Goal: Communication & Community: Answer question/provide support

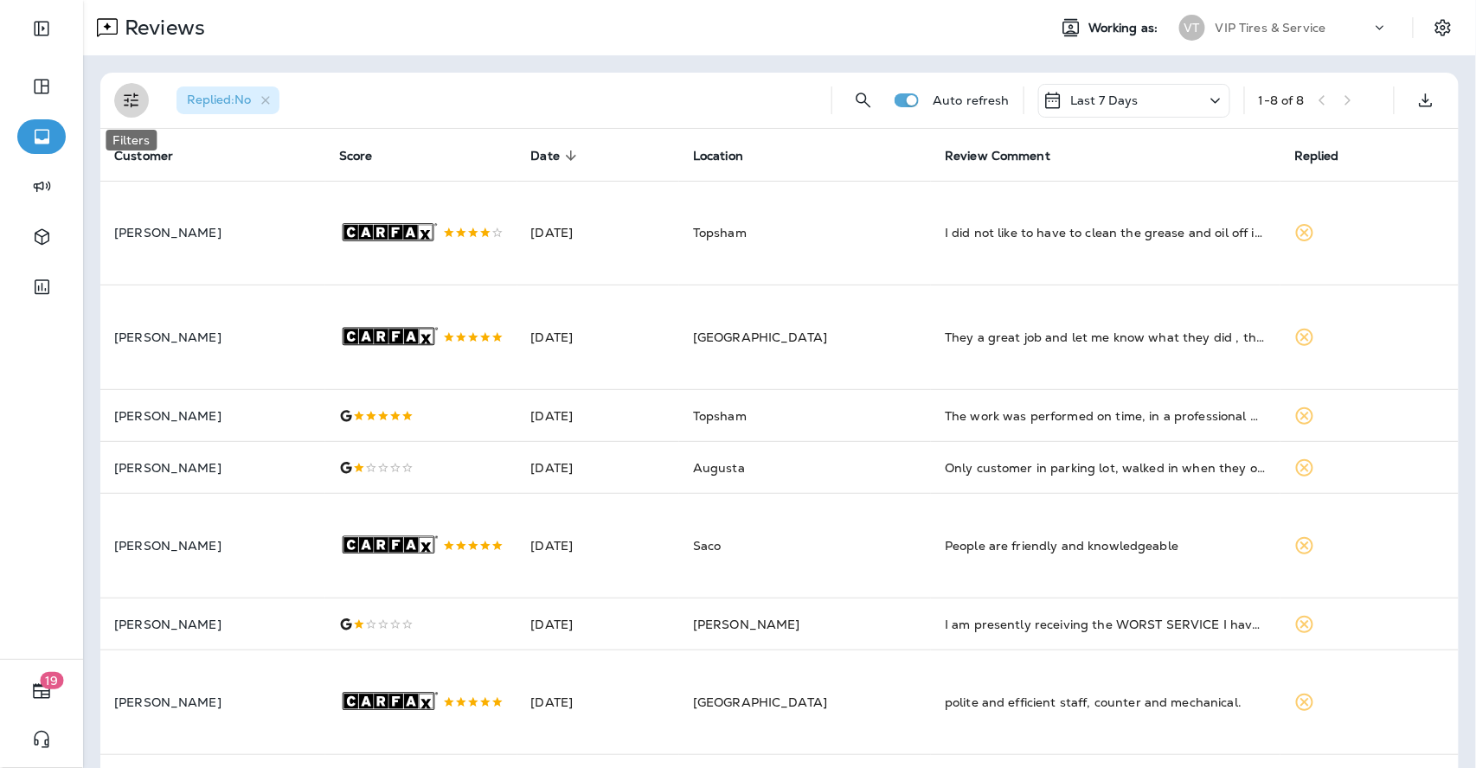
click at [132, 100] on icon "Filters" at bounding box center [131, 100] width 15 height 15
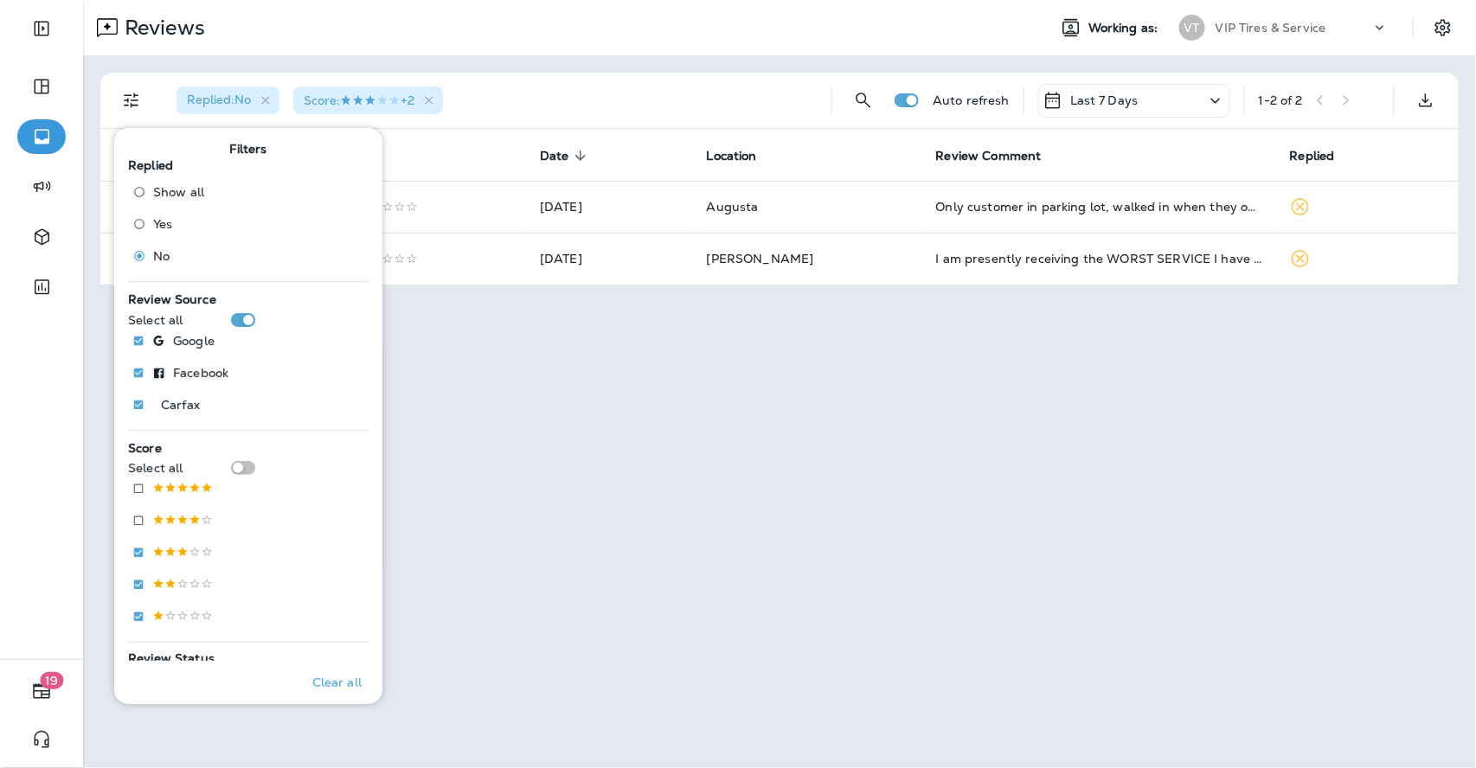
click at [531, 75] on div "Replied : No Score : +2" at bounding box center [490, 100] width 655 height 55
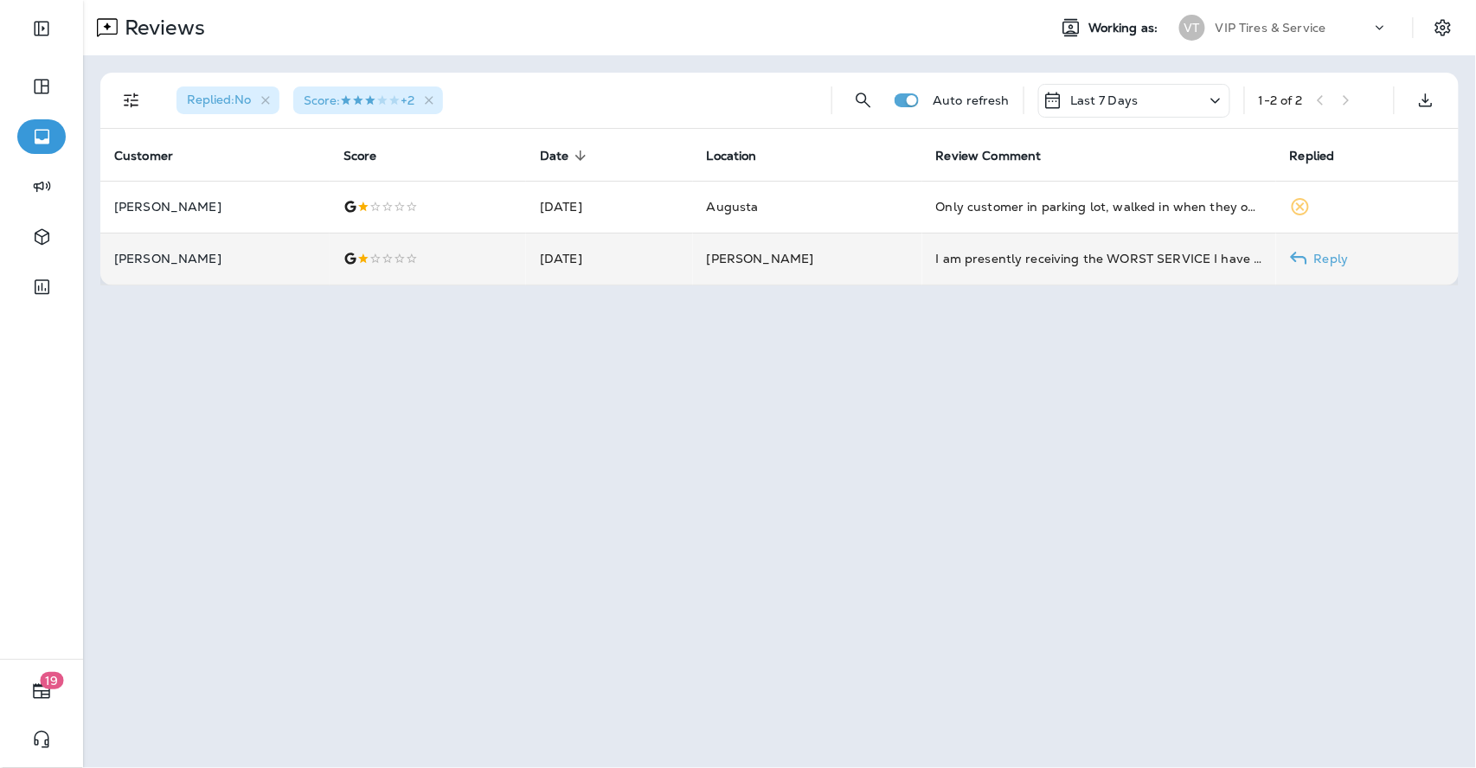
click at [242, 254] on p "[PERSON_NAME]" at bounding box center [215, 259] width 202 height 14
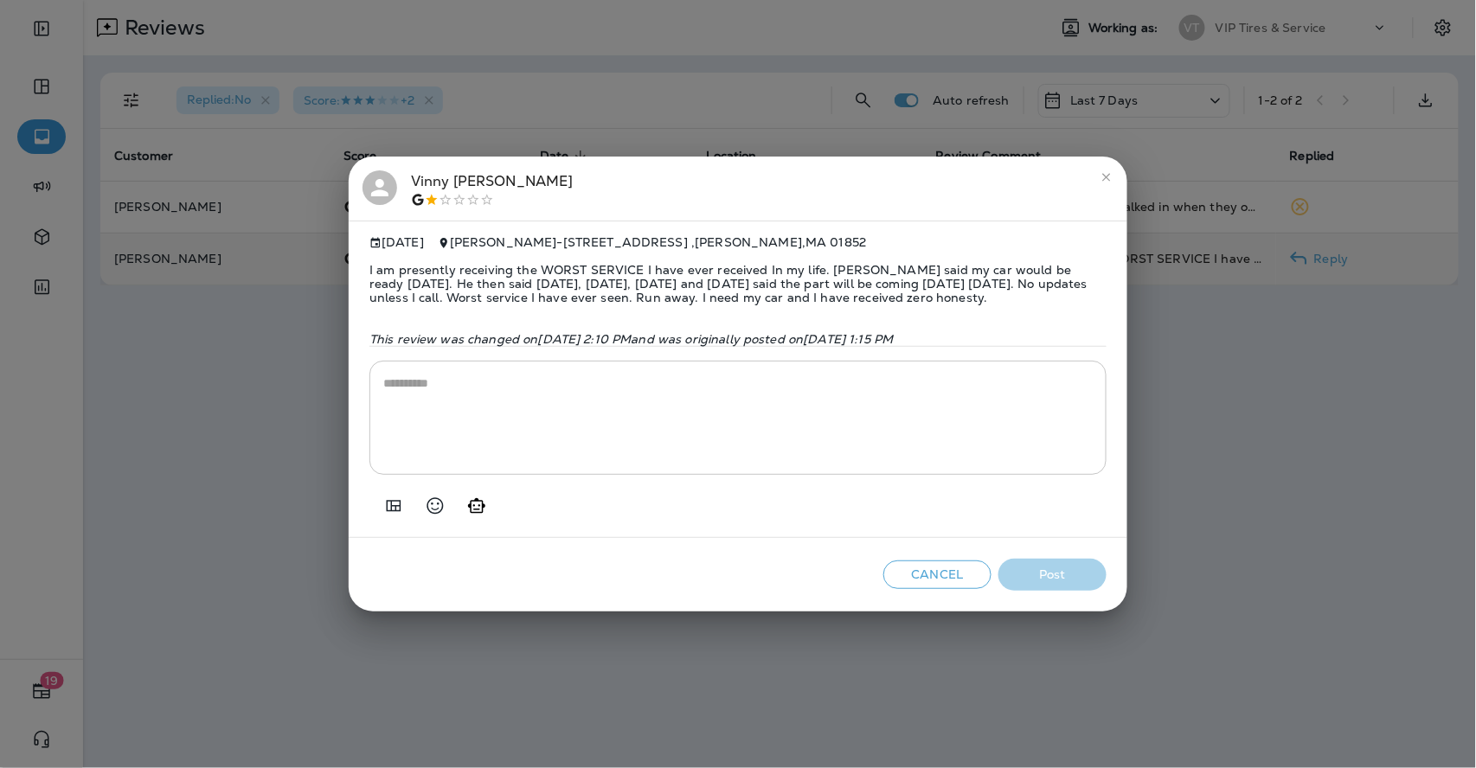
click at [466, 268] on span "I am presently receiving the WORST SERVICE I have ever received In my life. [PE…" at bounding box center [737, 283] width 737 height 69
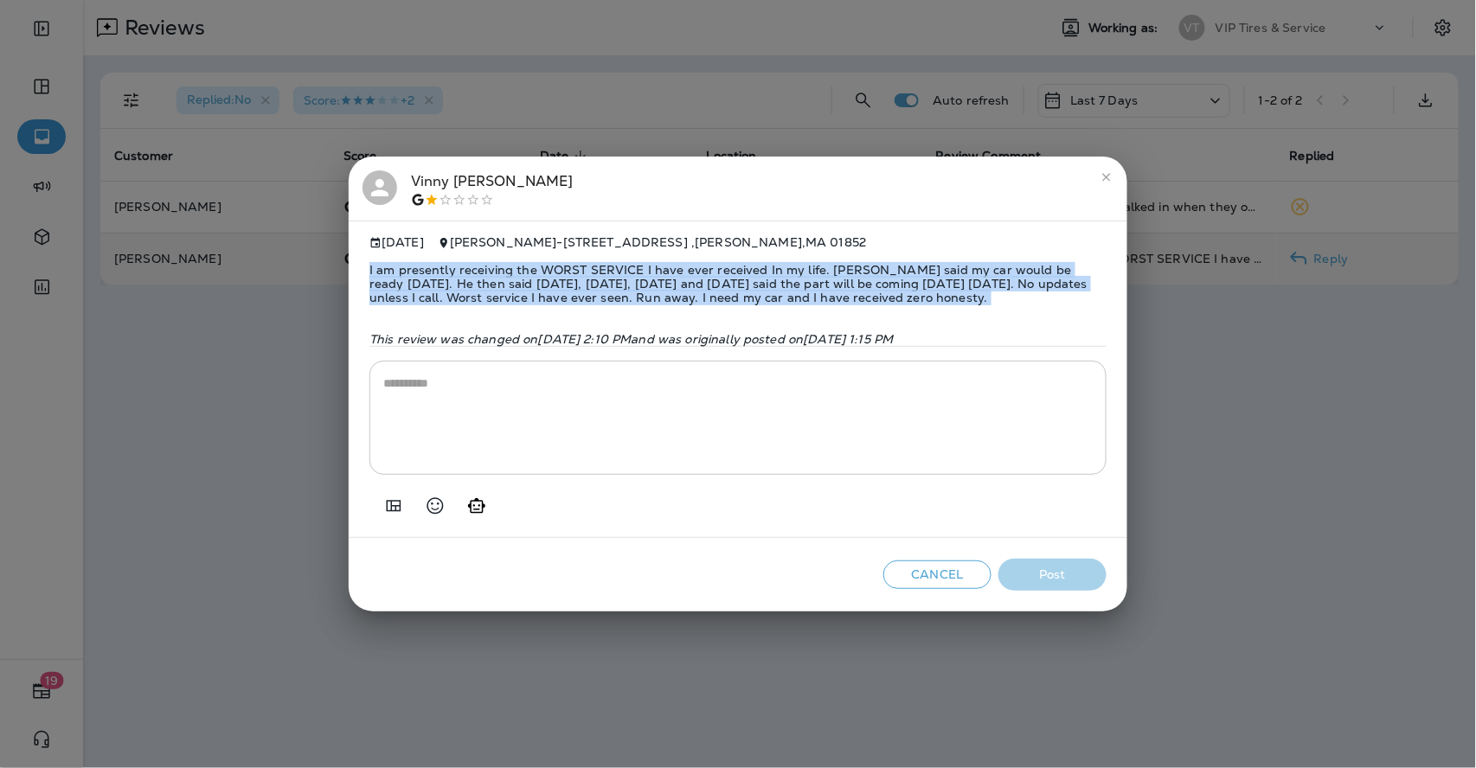
click at [466, 268] on span "I am presently receiving the WORST SERVICE I have ever received In my life. [PE…" at bounding box center [737, 283] width 737 height 69
copy span "I am presently receiving the WORST SERVICE I have ever received In my life. [PE…"
click at [395, 509] on icon "Add in a premade template" at bounding box center [393, 506] width 21 height 21
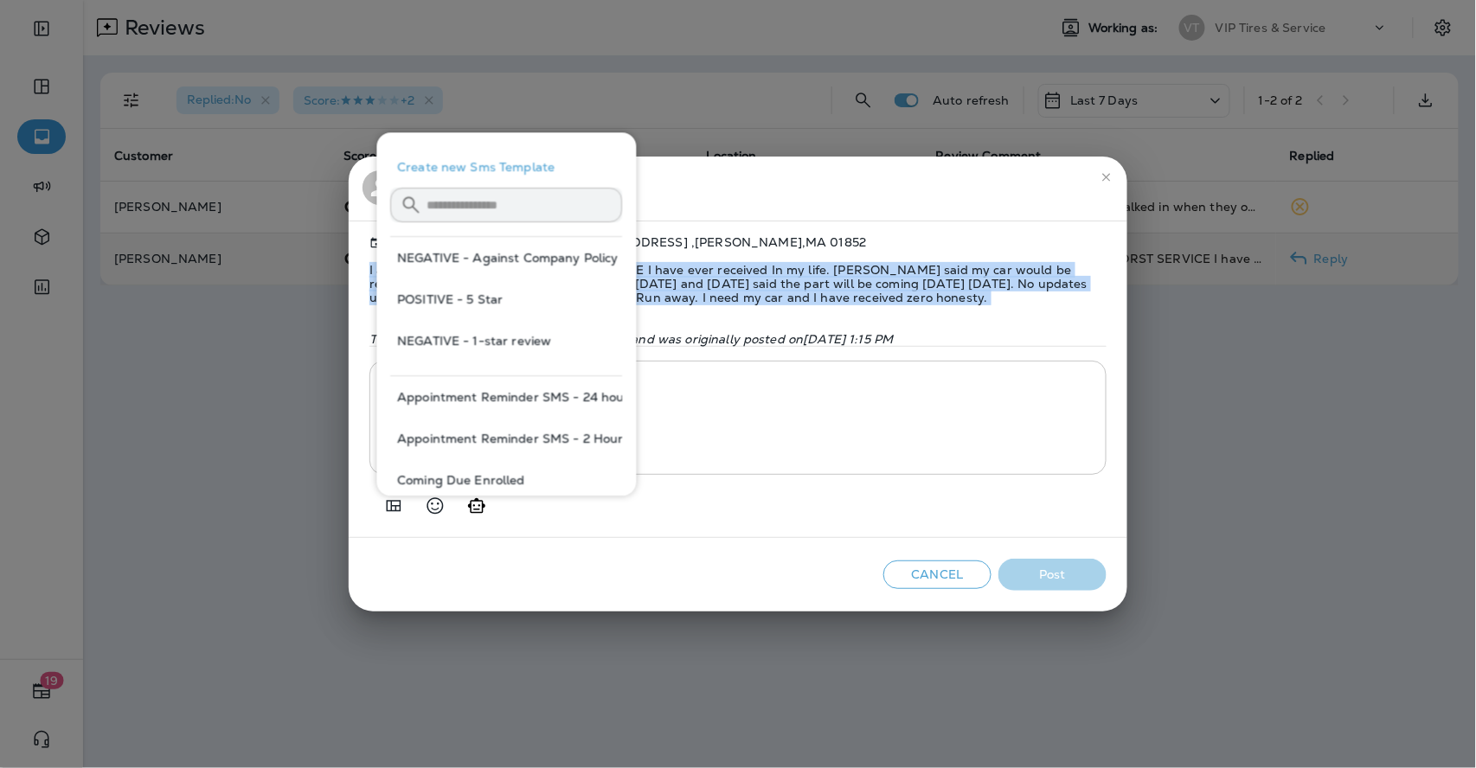
click at [567, 263] on button "NEGATIVE - Against Company Policy" at bounding box center [507, 258] width 232 height 42
type textarea "**********"
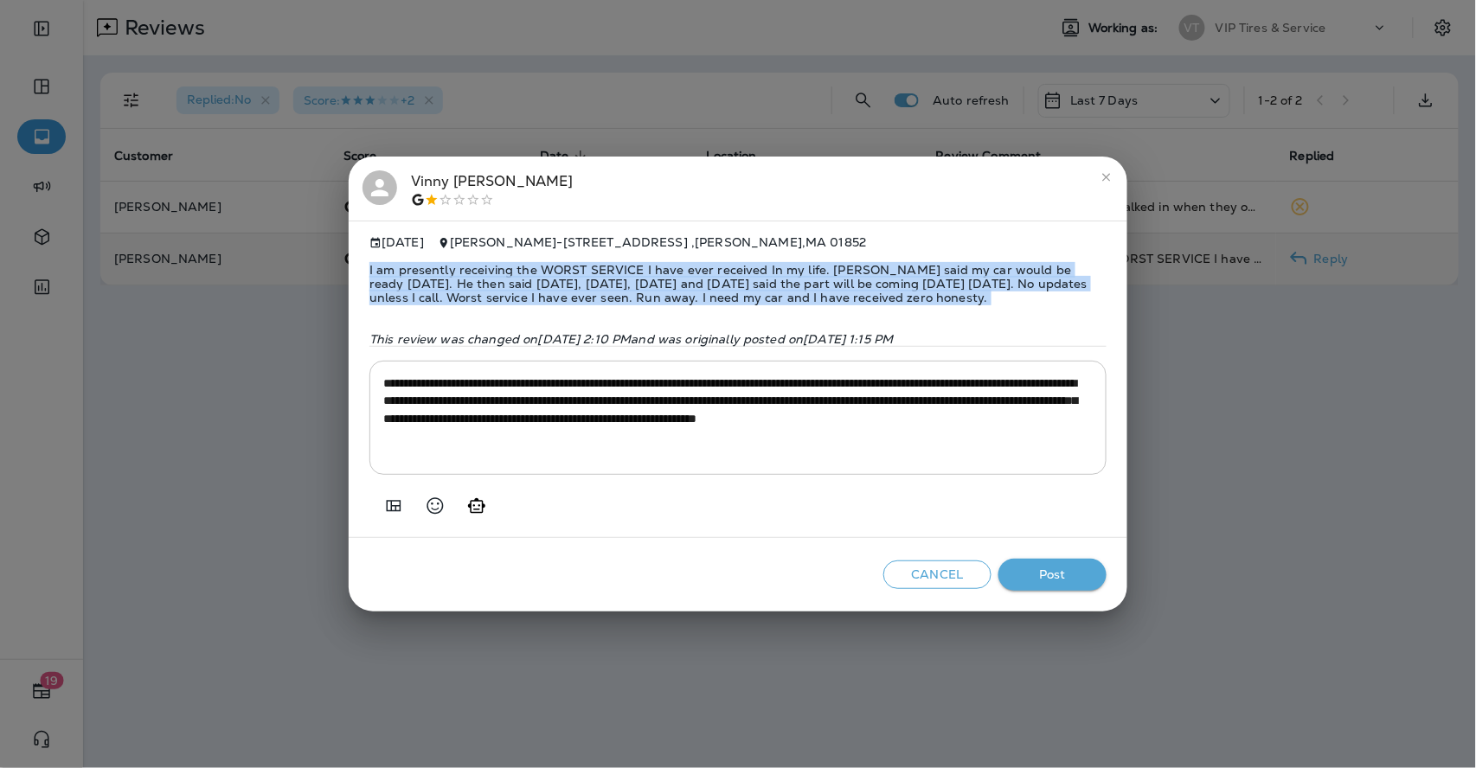
copy span "I am presently receiving the WORST SERVICE I have ever received In my life. [PE…"
click at [1047, 581] on button "Post" at bounding box center [1052, 575] width 108 height 32
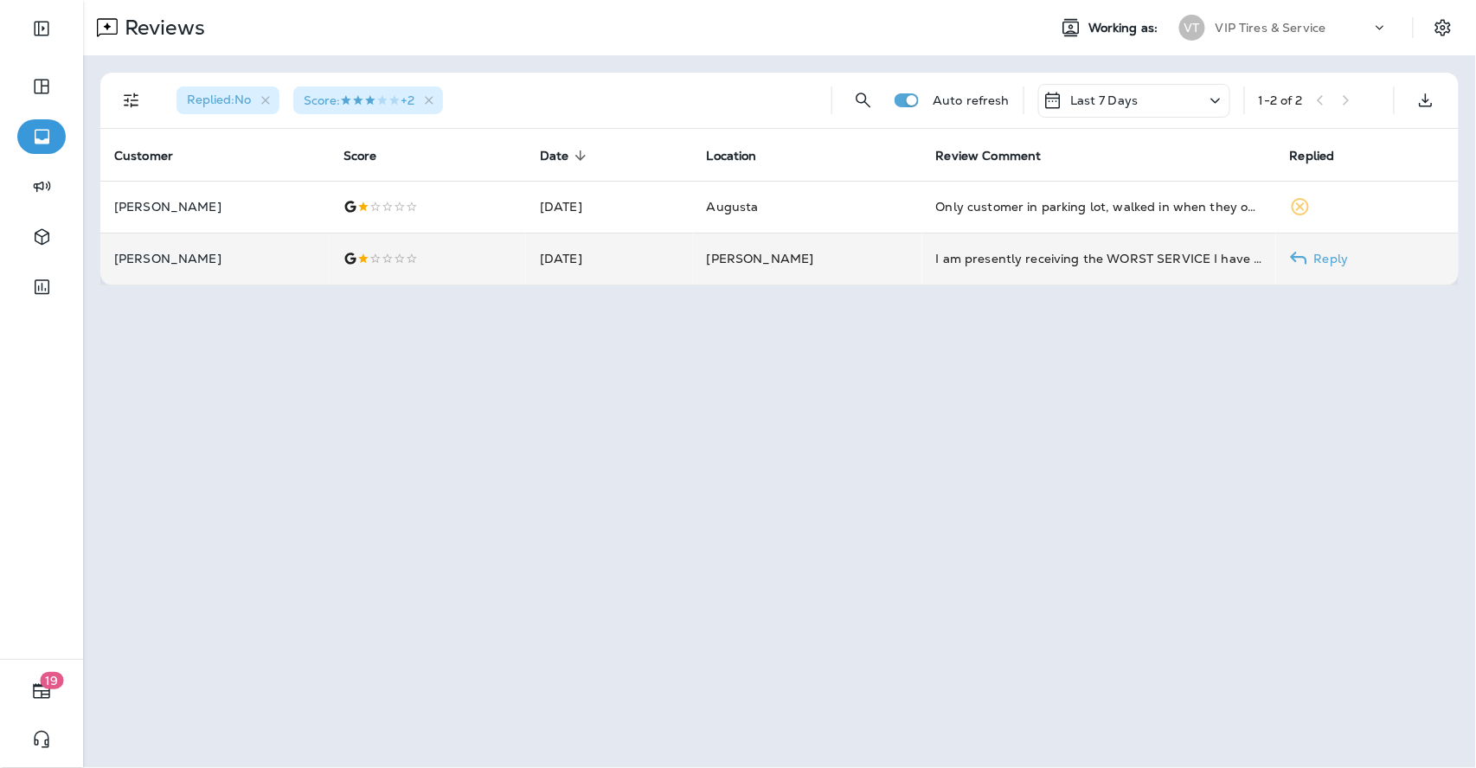
click at [222, 270] on td "[PERSON_NAME]" at bounding box center [214, 259] width 229 height 52
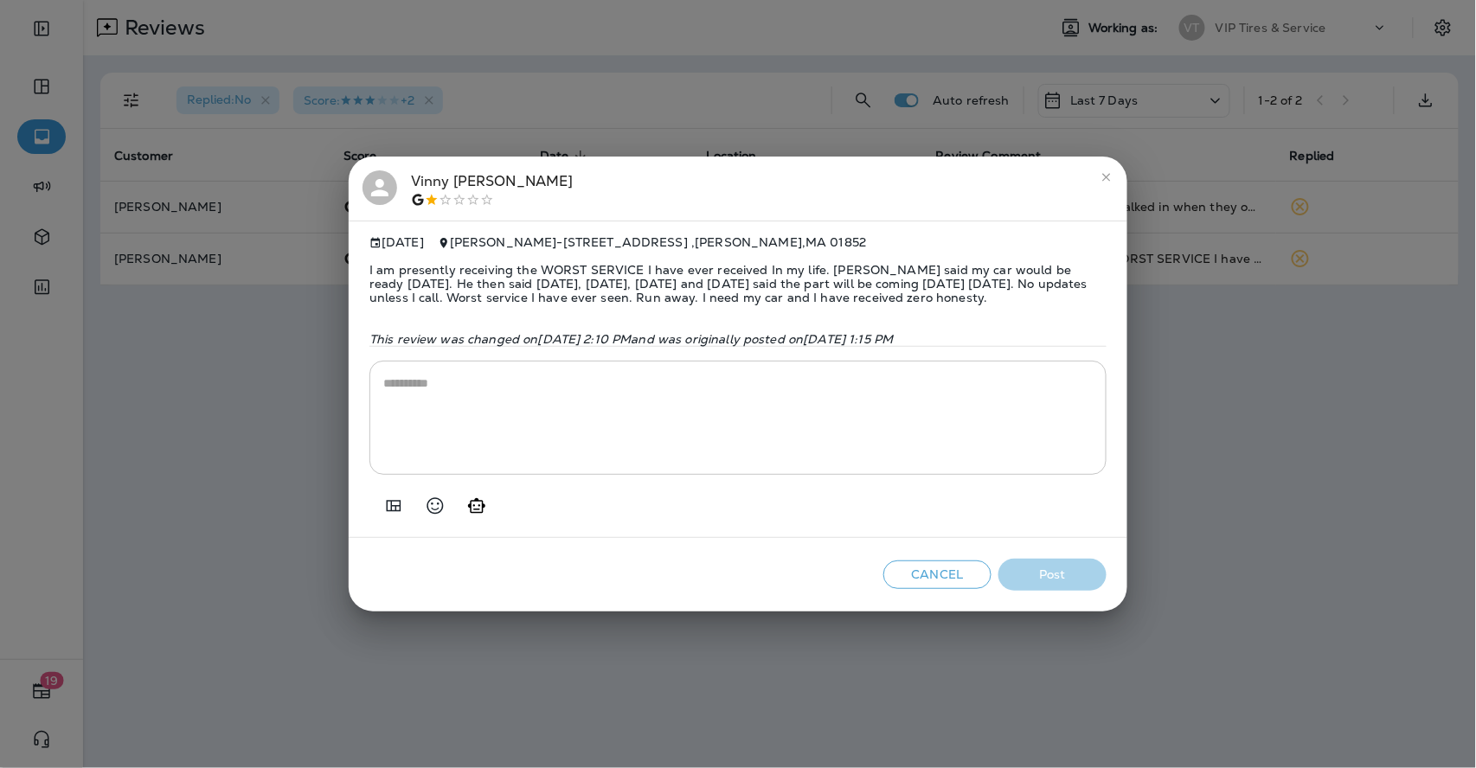
click at [422, 178] on div "[PERSON_NAME]" at bounding box center [492, 188] width 163 height 36
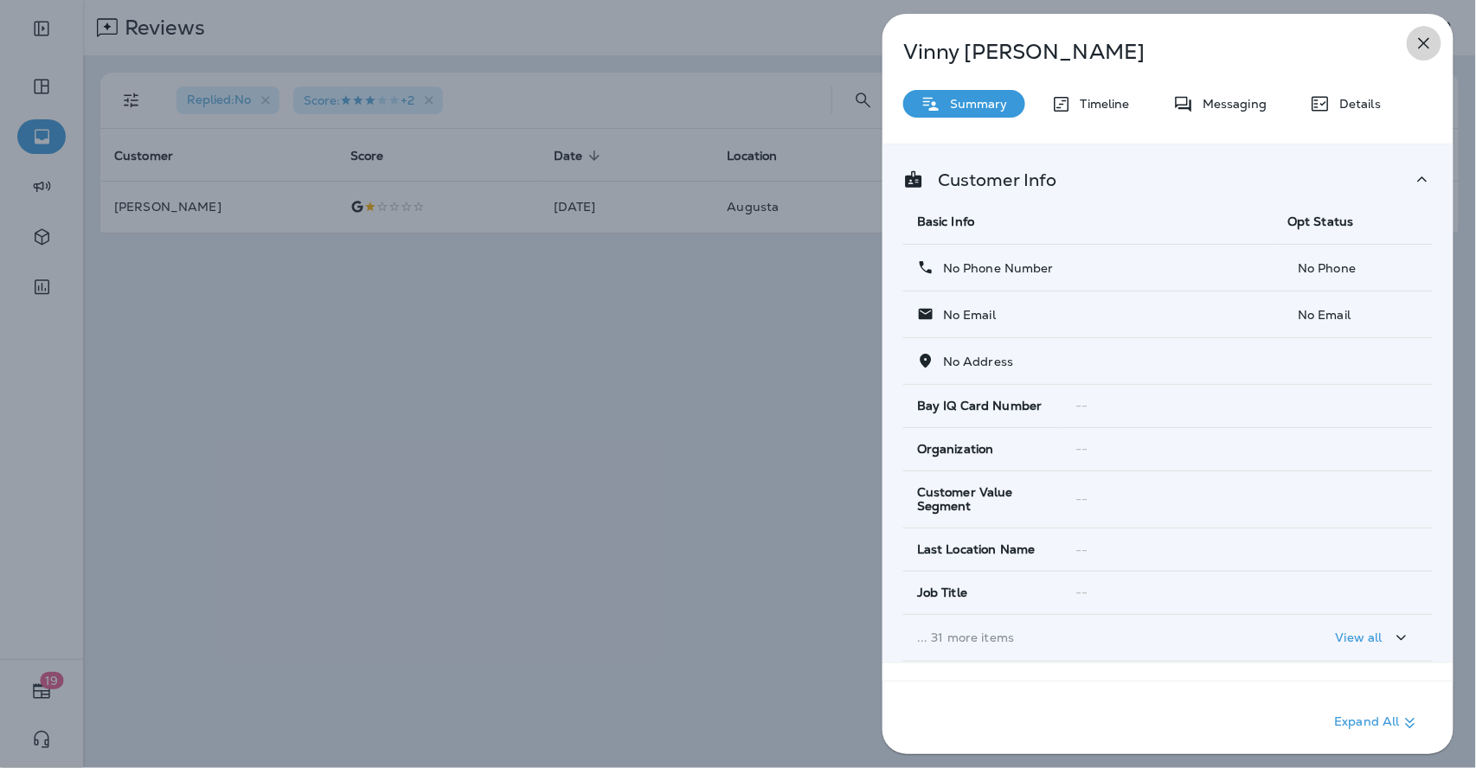
click at [1433, 40] on icon "button" at bounding box center [1424, 43] width 21 height 21
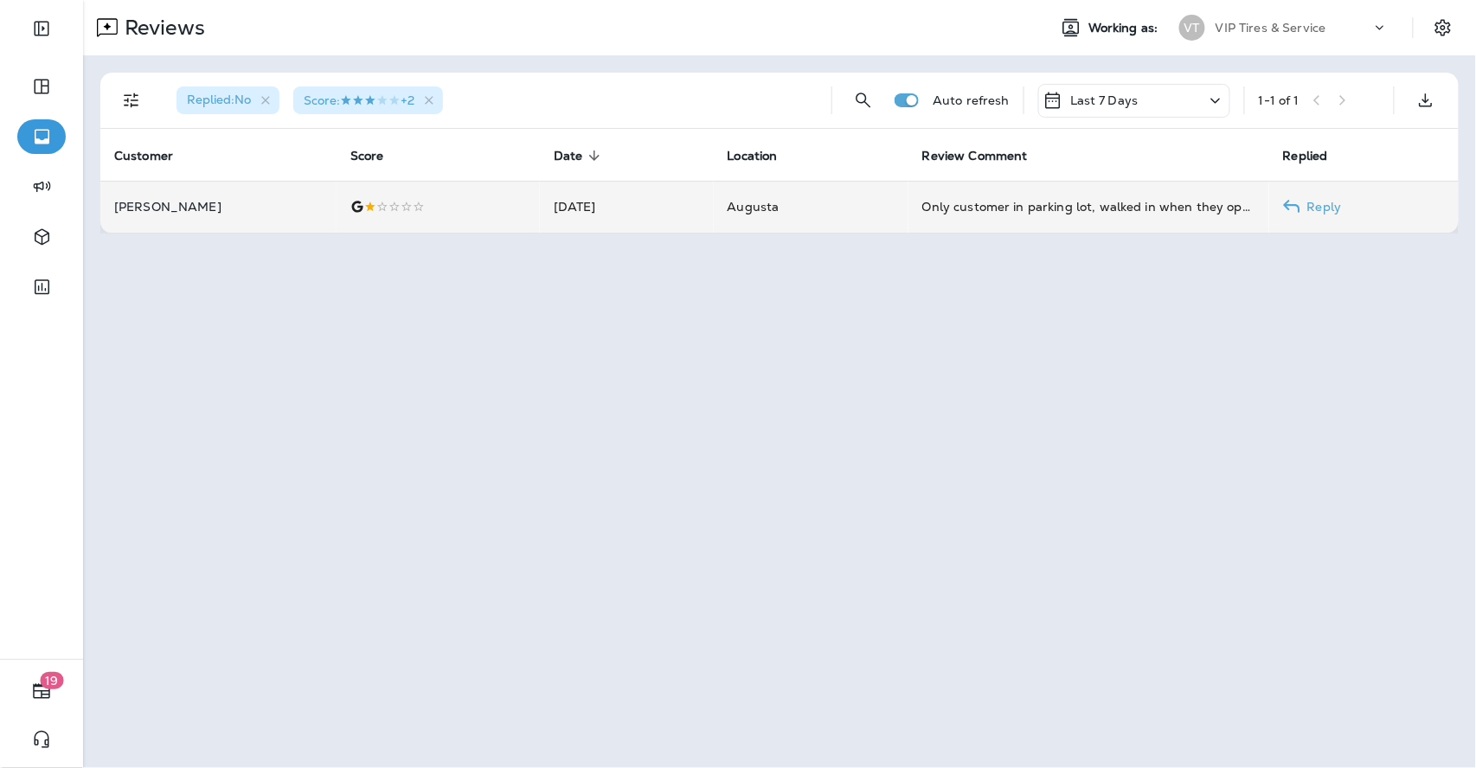
click at [366, 215] on td at bounding box center [438, 207] width 203 height 52
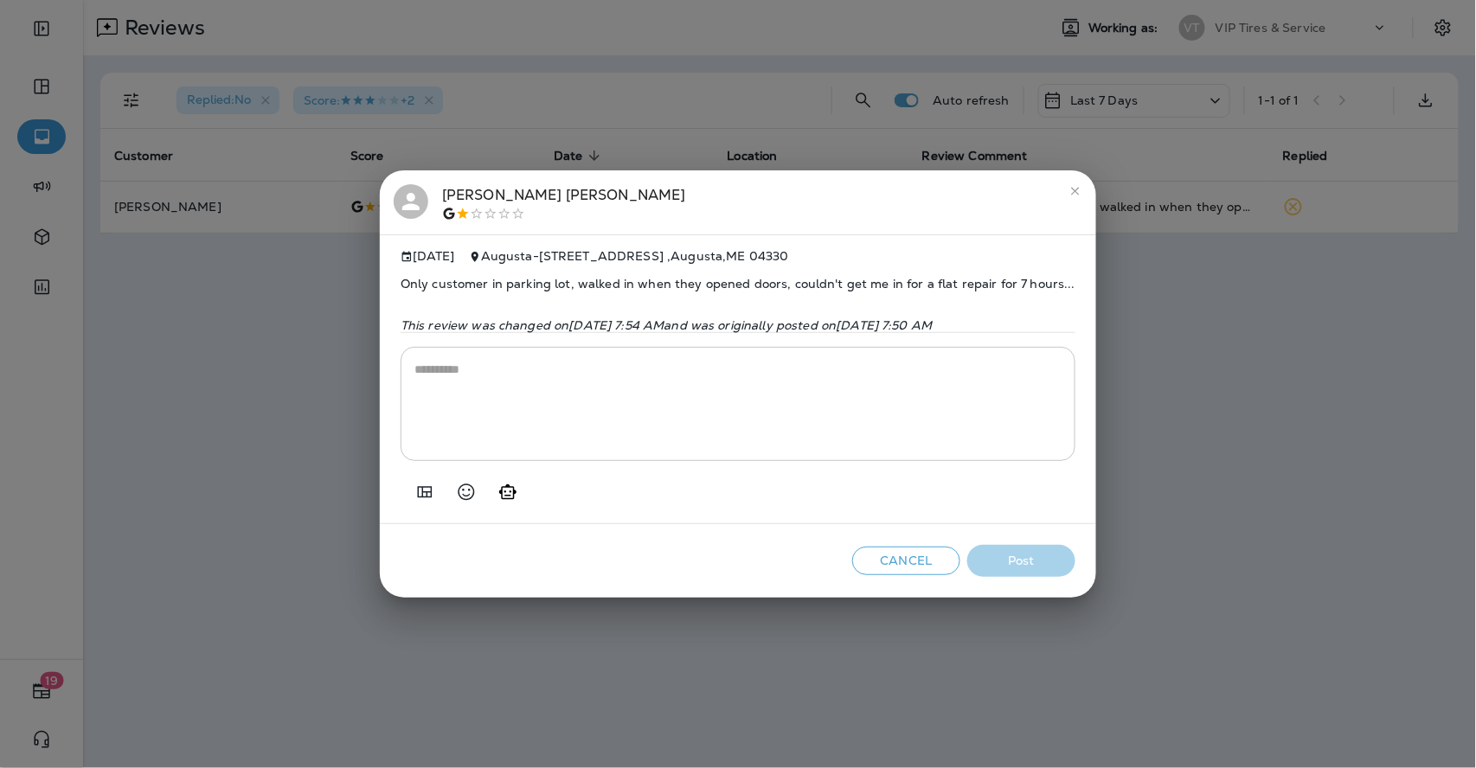
click at [551, 275] on span "Only customer in parking lot, walked in when they opened doors, couldn't get me…" at bounding box center [738, 284] width 675 height 42
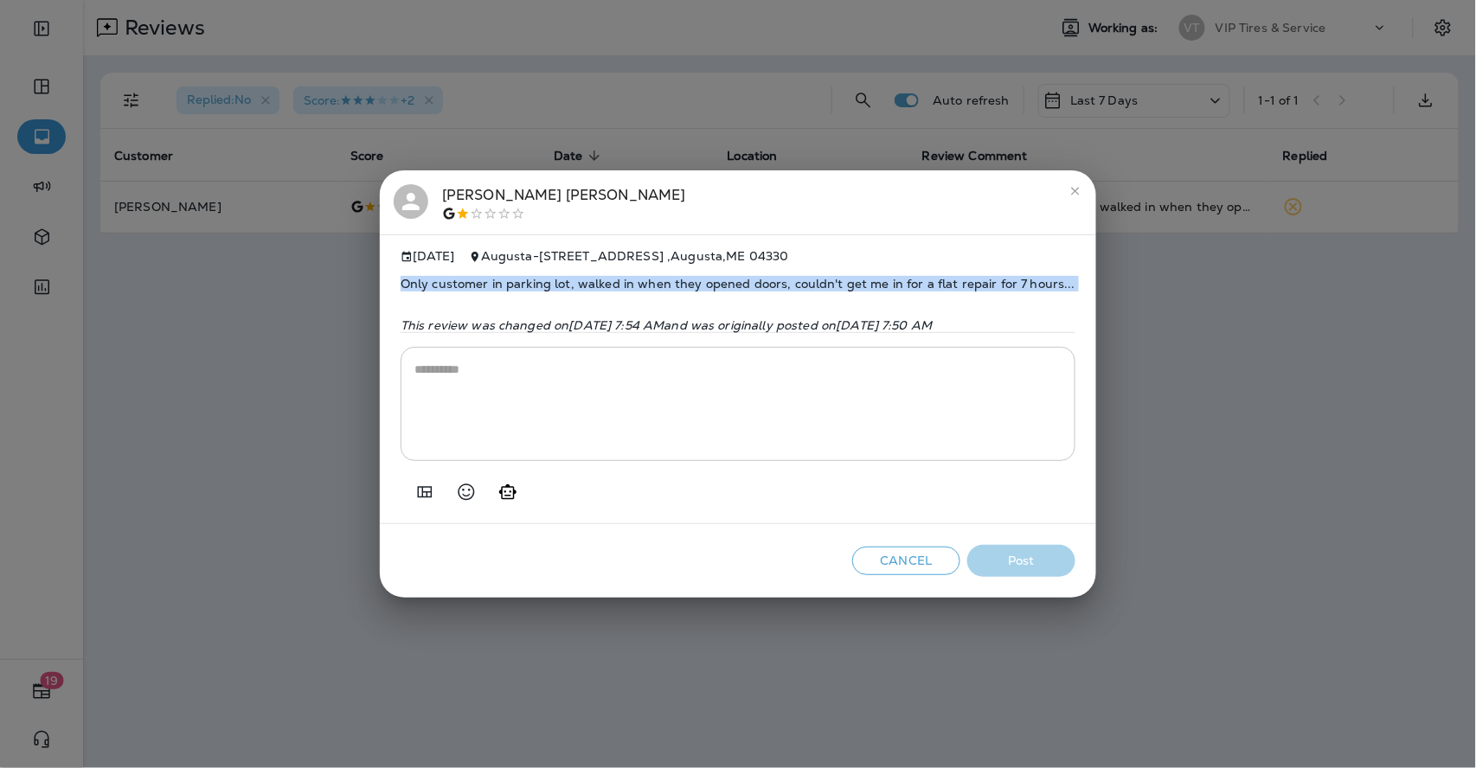
click at [551, 275] on span "Only customer in parking lot, walked in when they opened doors, couldn't get me…" at bounding box center [738, 284] width 675 height 42
copy span "Only customer in parking lot, walked in when they opened doors, couldn't get me…"
click at [414, 490] on icon "Add in a premade template" at bounding box center [424, 492] width 21 height 21
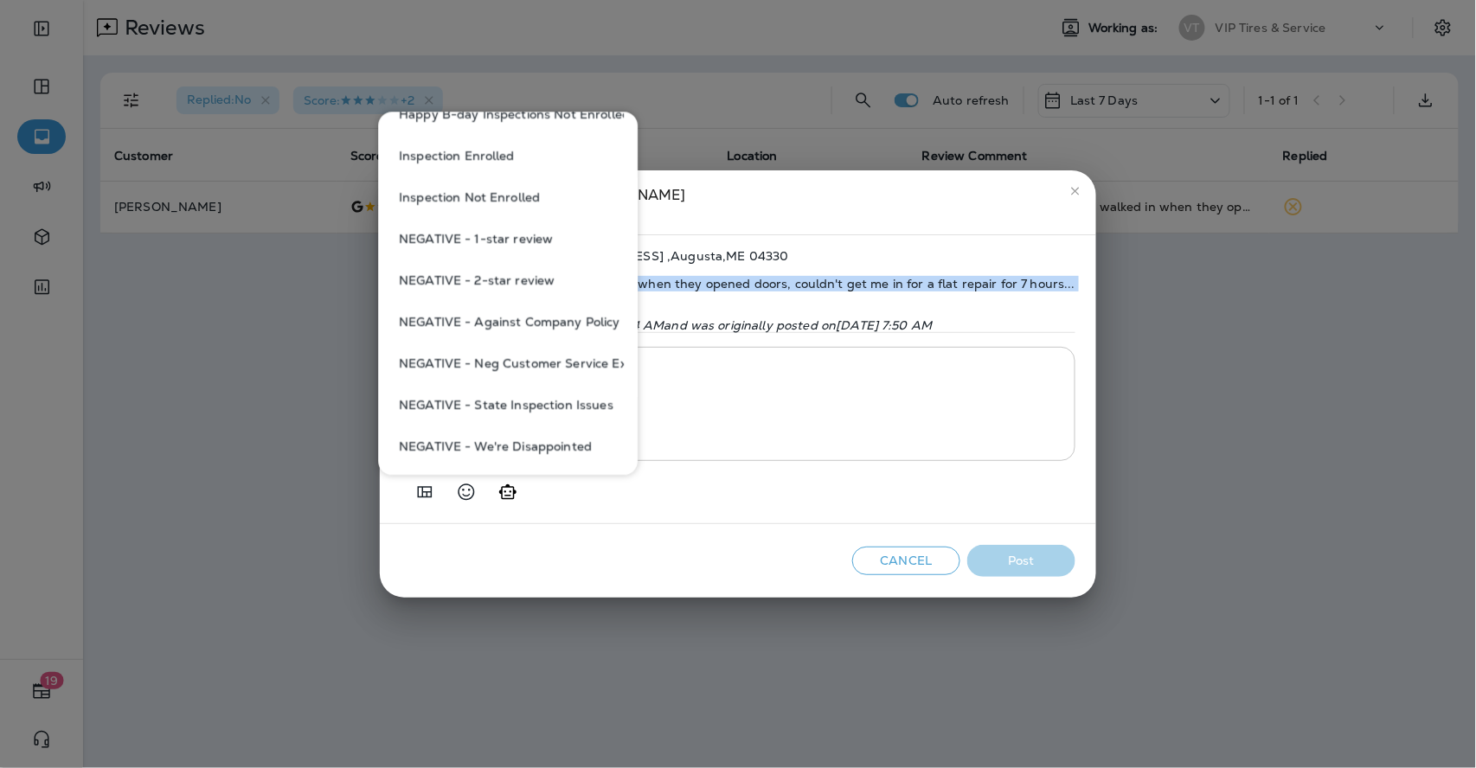
scroll to position [672, 0]
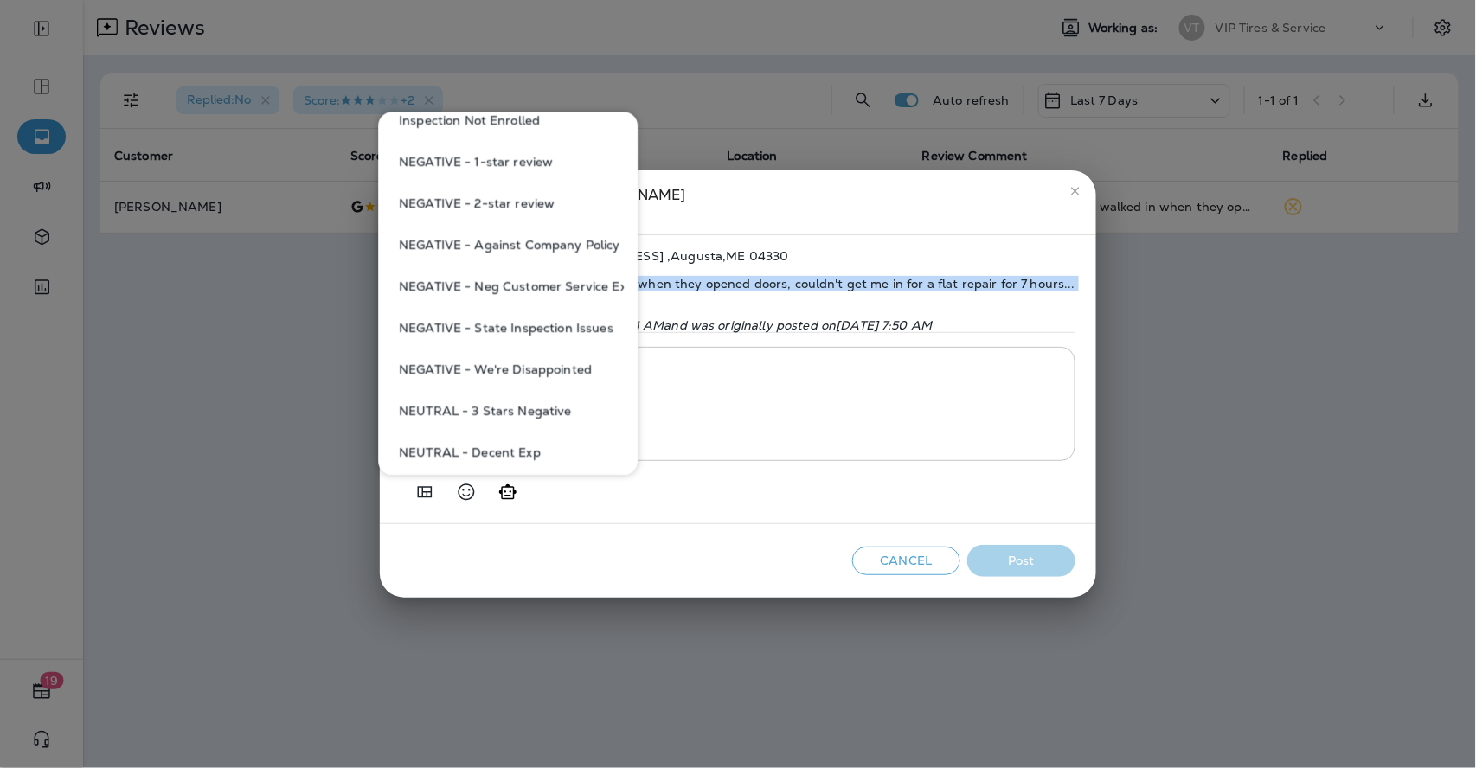
click at [547, 363] on button "NEGATIVE - We're Disappointed" at bounding box center [508, 369] width 232 height 42
type textarea "**********"
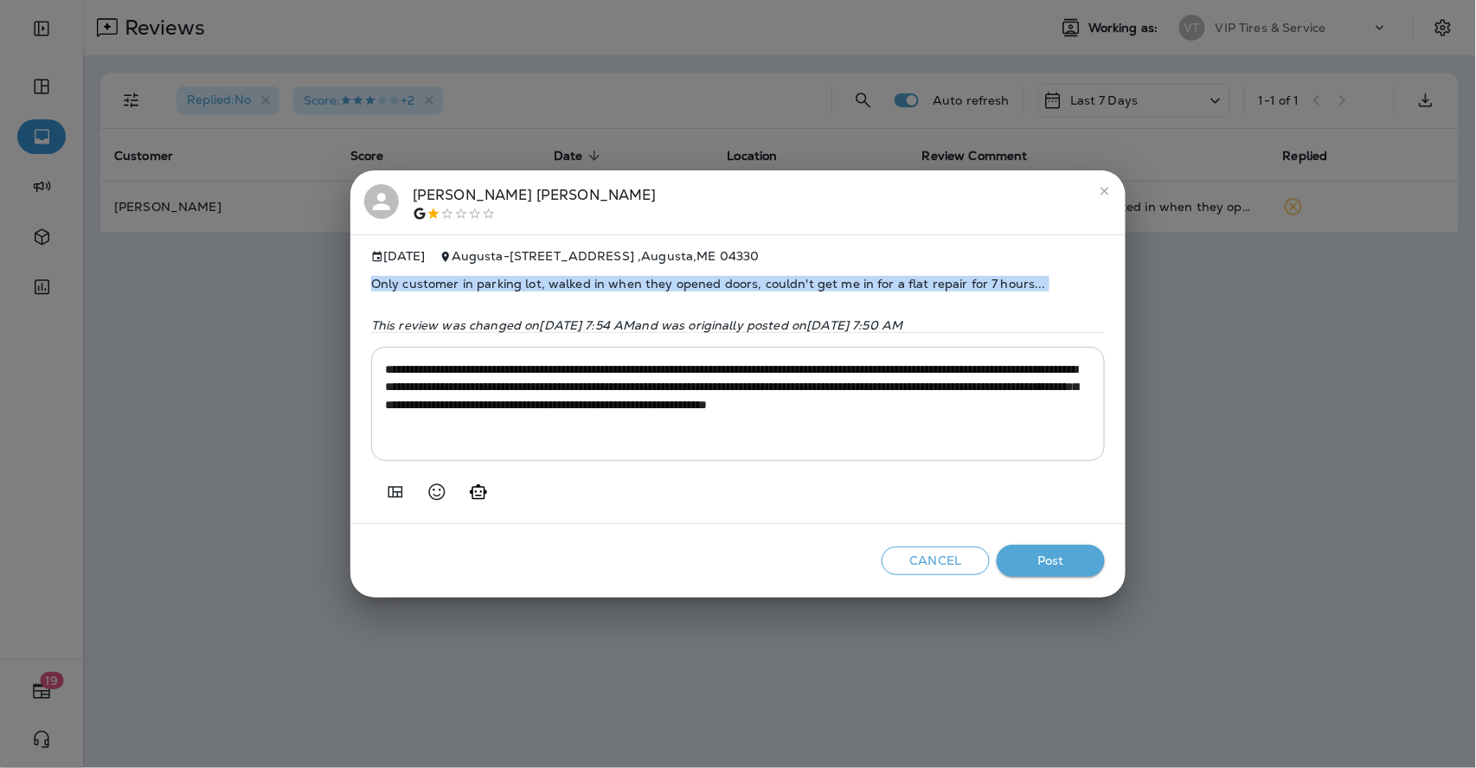
click at [1049, 559] on button "Post" at bounding box center [1051, 561] width 108 height 32
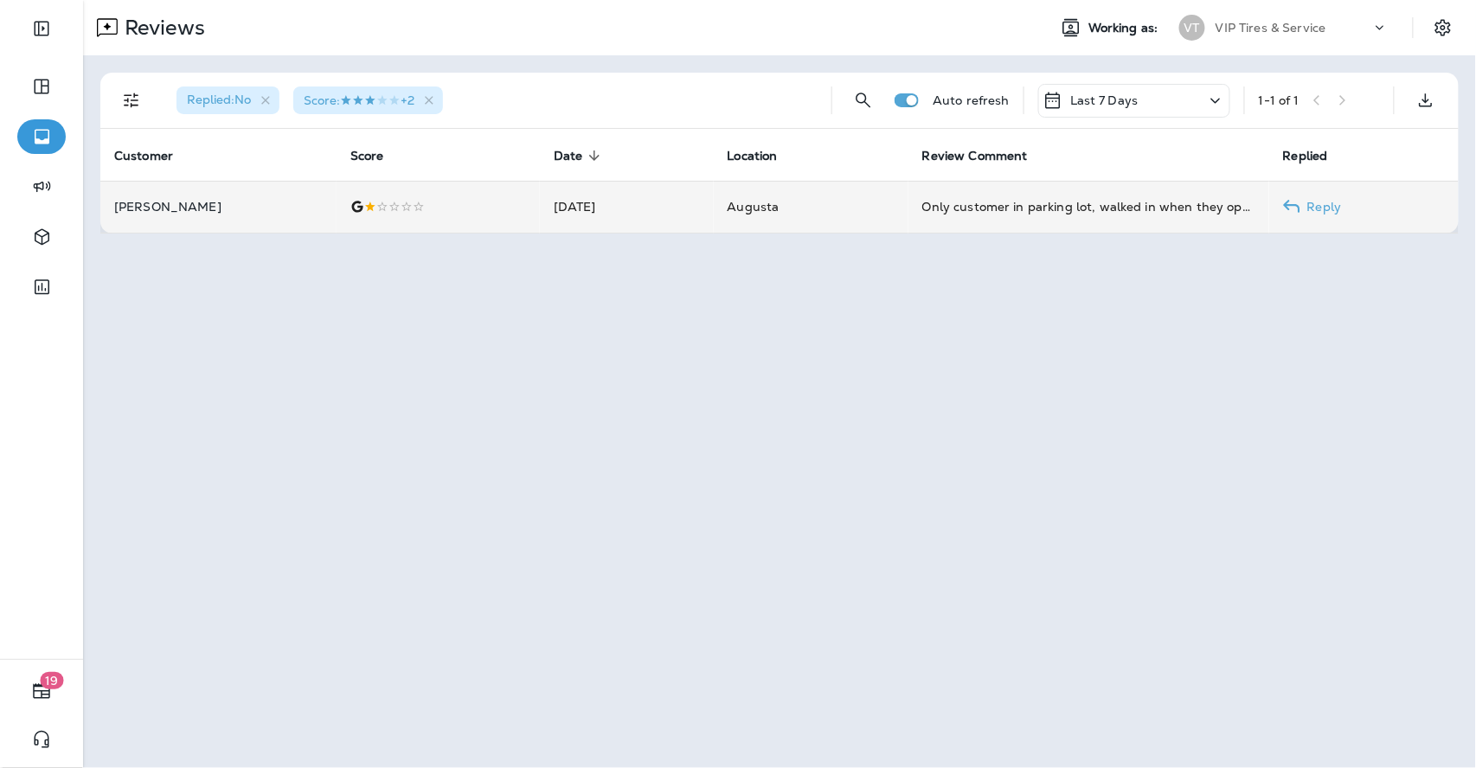
click at [494, 220] on td at bounding box center [438, 207] width 203 height 52
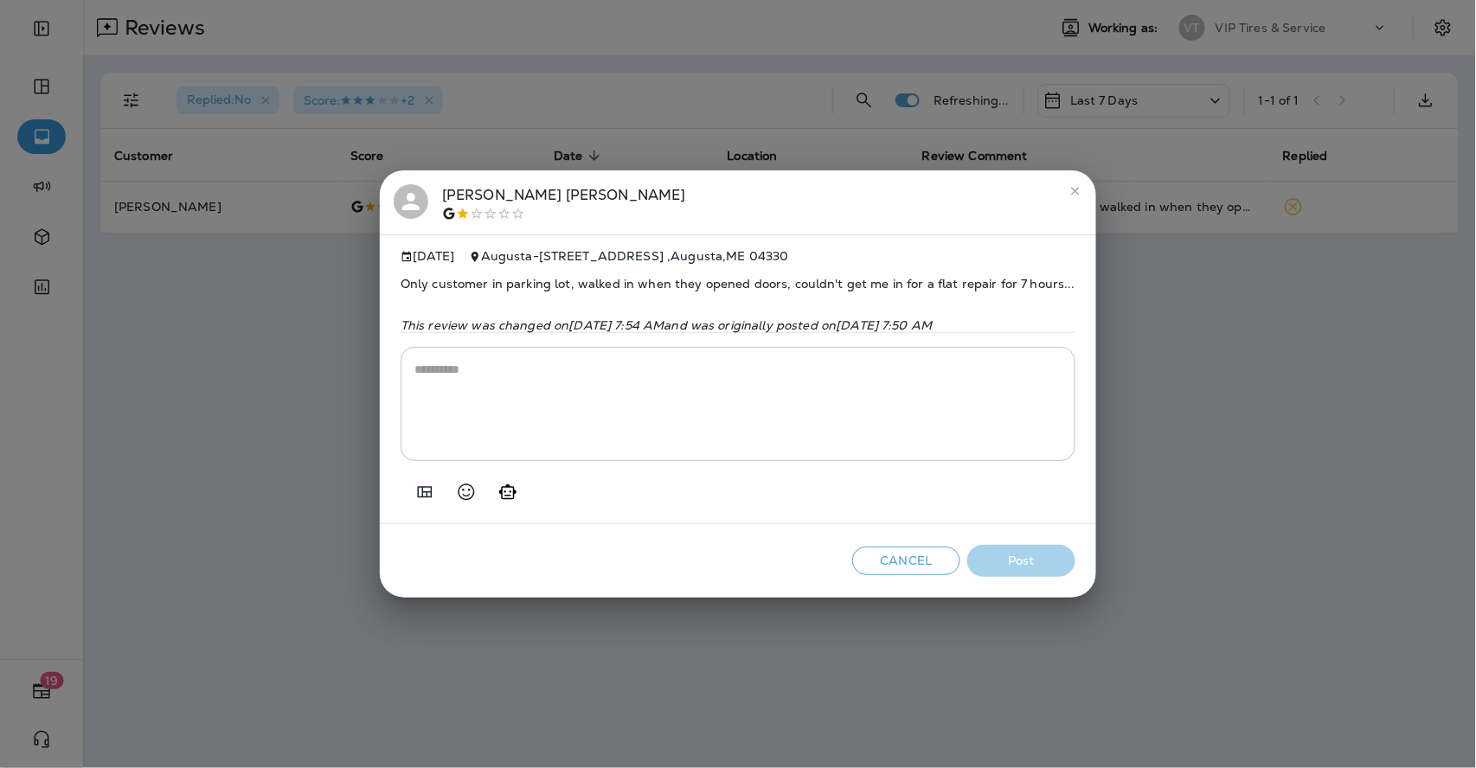
click at [512, 188] on div "[PERSON_NAME]" at bounding box center [564, 202] width 244 height 36
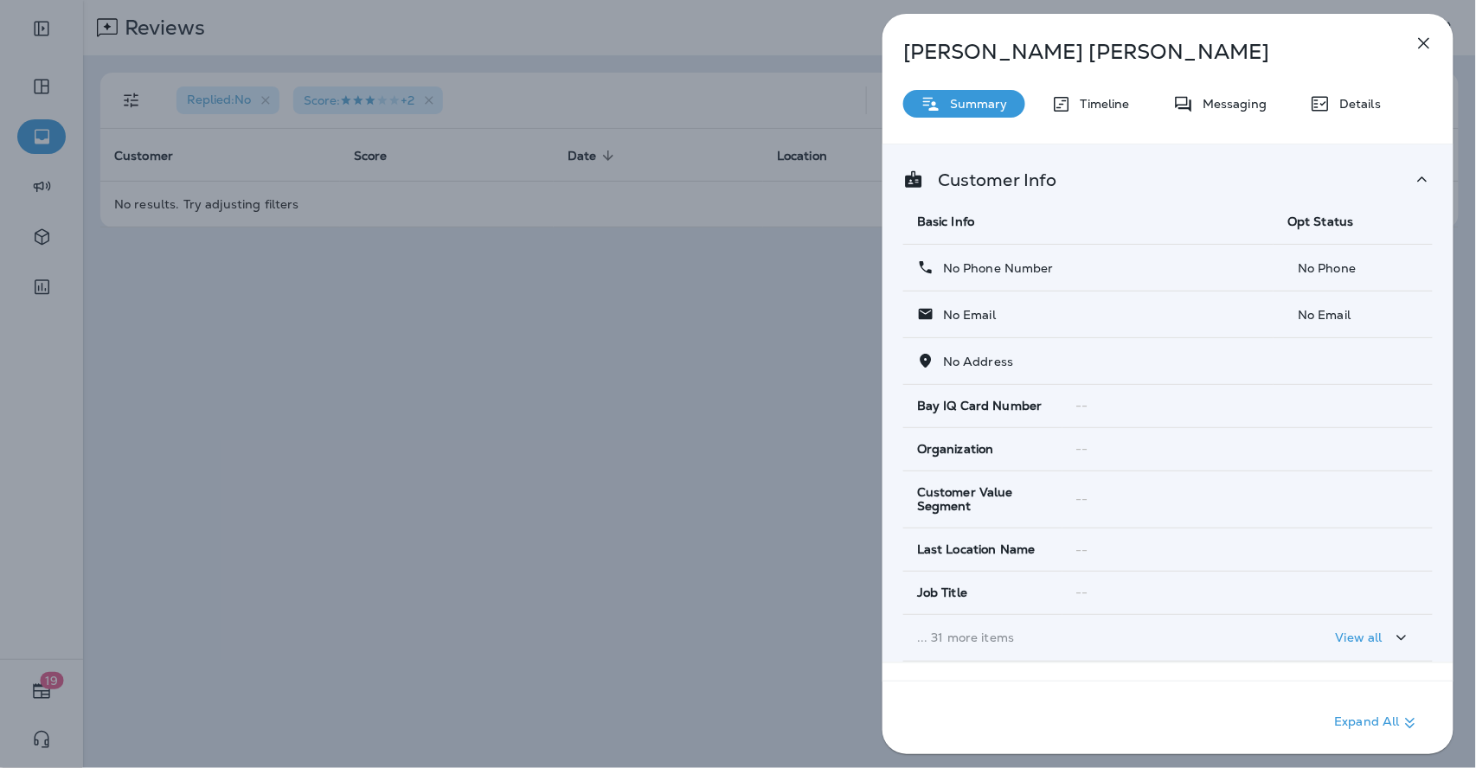
click at [1417, 39] on icon "button" at bounding box center [1424, 43] width 21 height 21
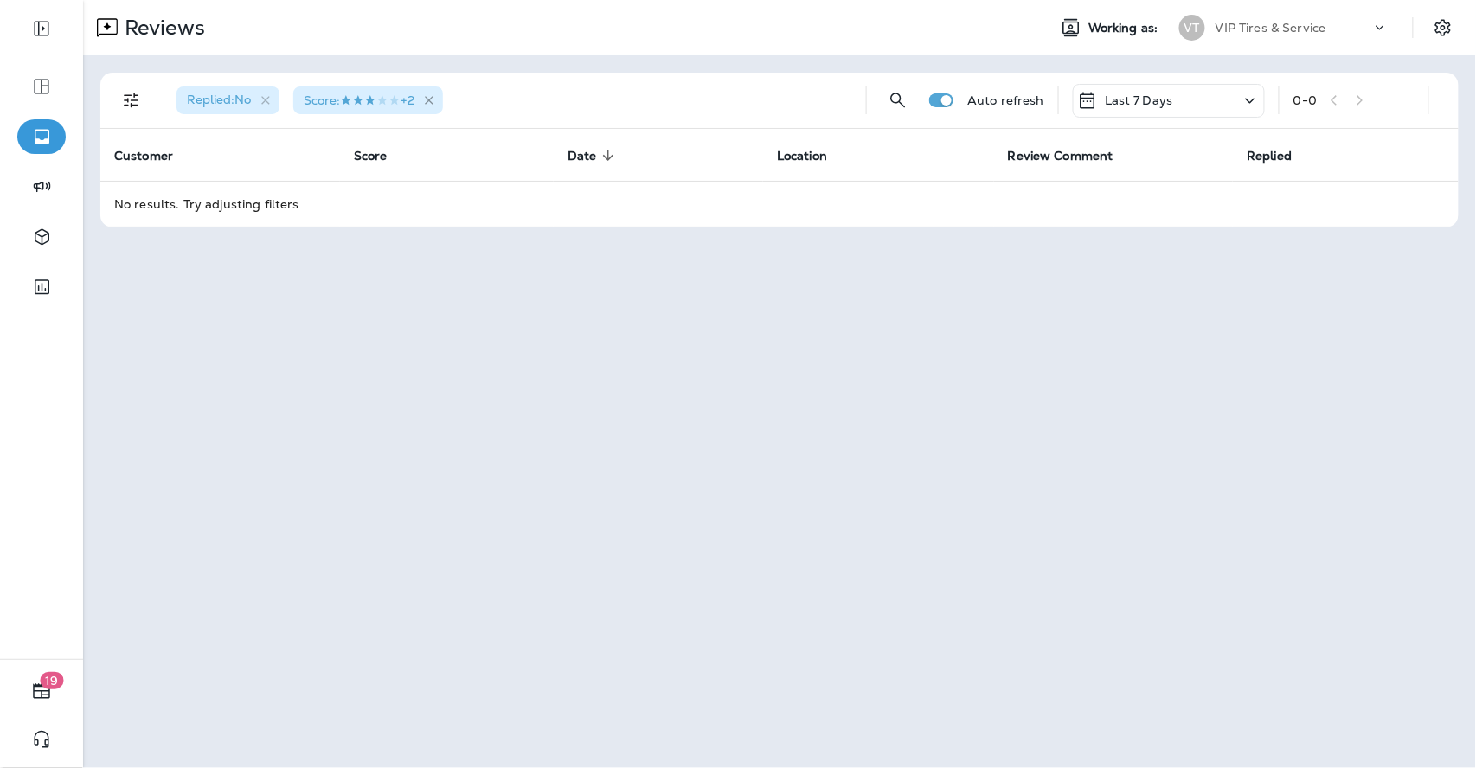
click at [437, 96] on icon "button" at bounding box center [429, 100] width 15 height 15
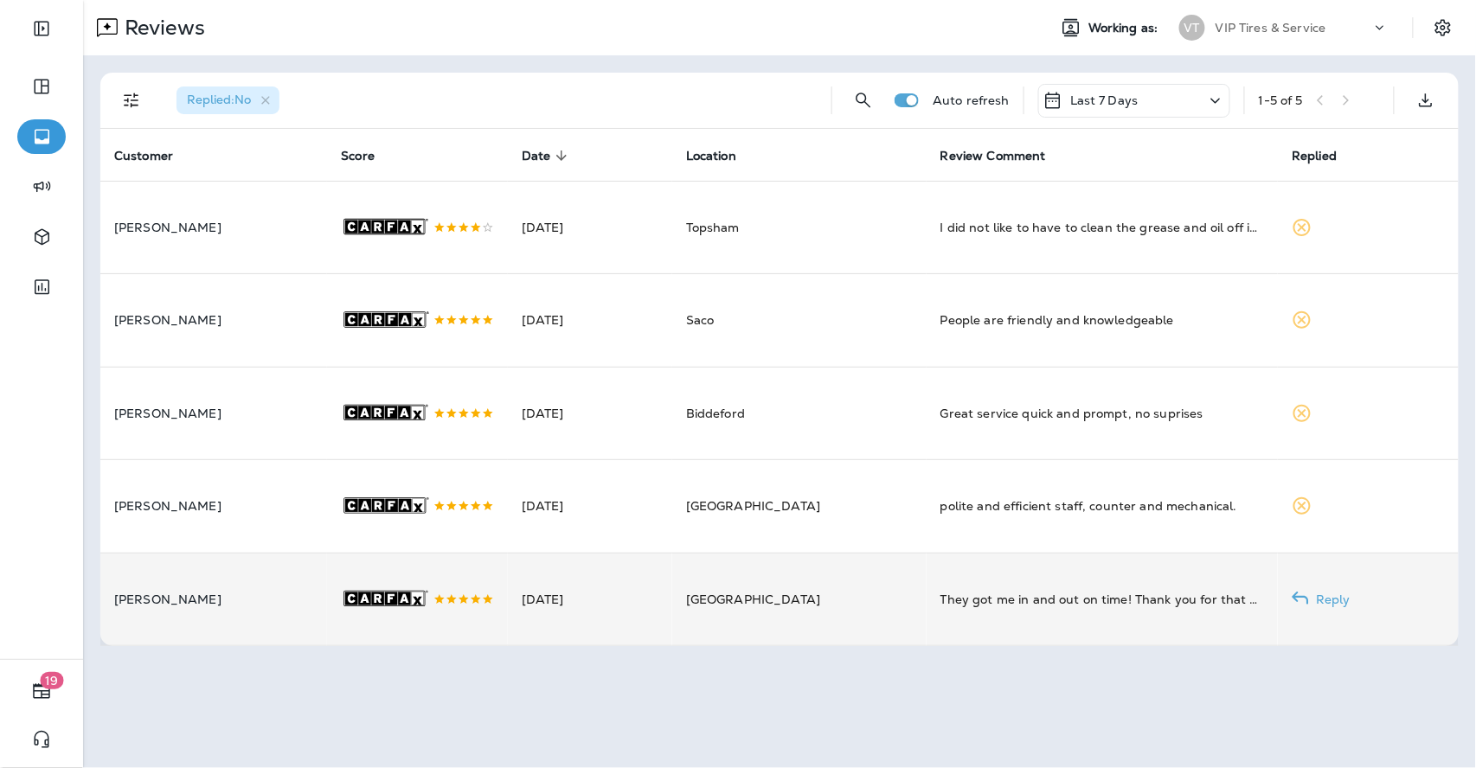
click at [672, 601] on td "[DATE]" at bounding box center [590, 599] width 164 height 93
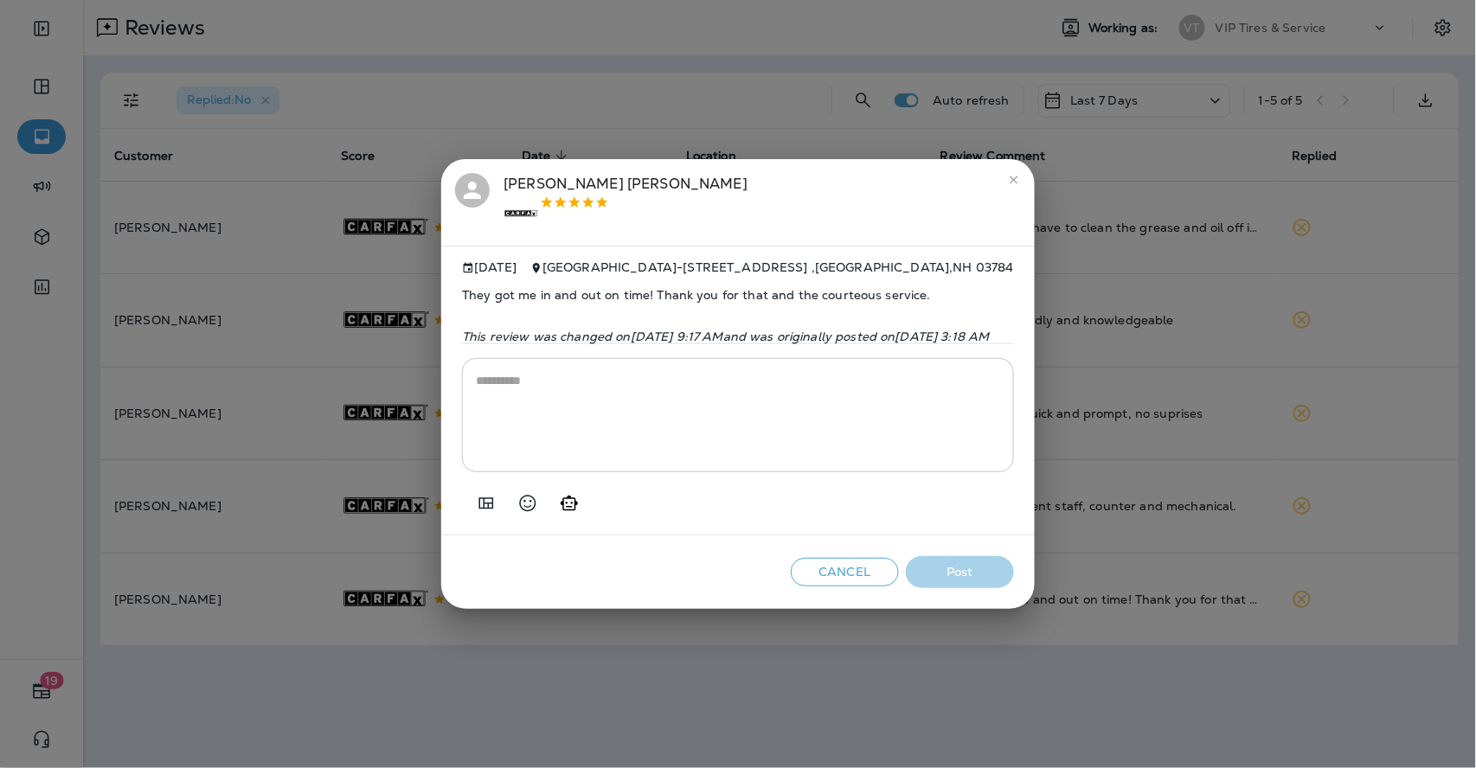
click at [476, 511] on icon "Add in a premade template" at bounding box center [486, 503] width 21 height 21
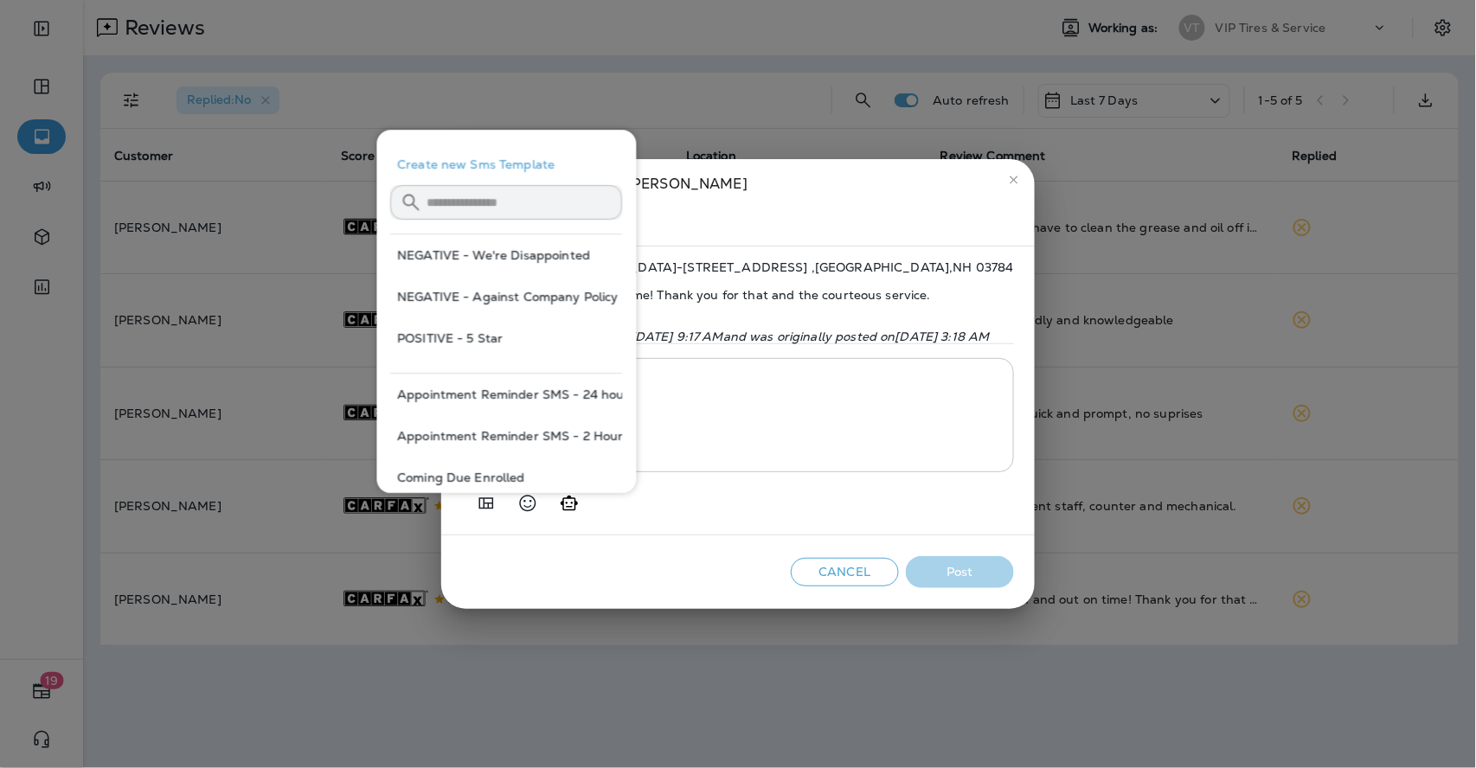
click at [488, 338] on button "POSITIVE - 5 Star" at bounding box center [507, 339] width 232 height 42
type textarea "**********"
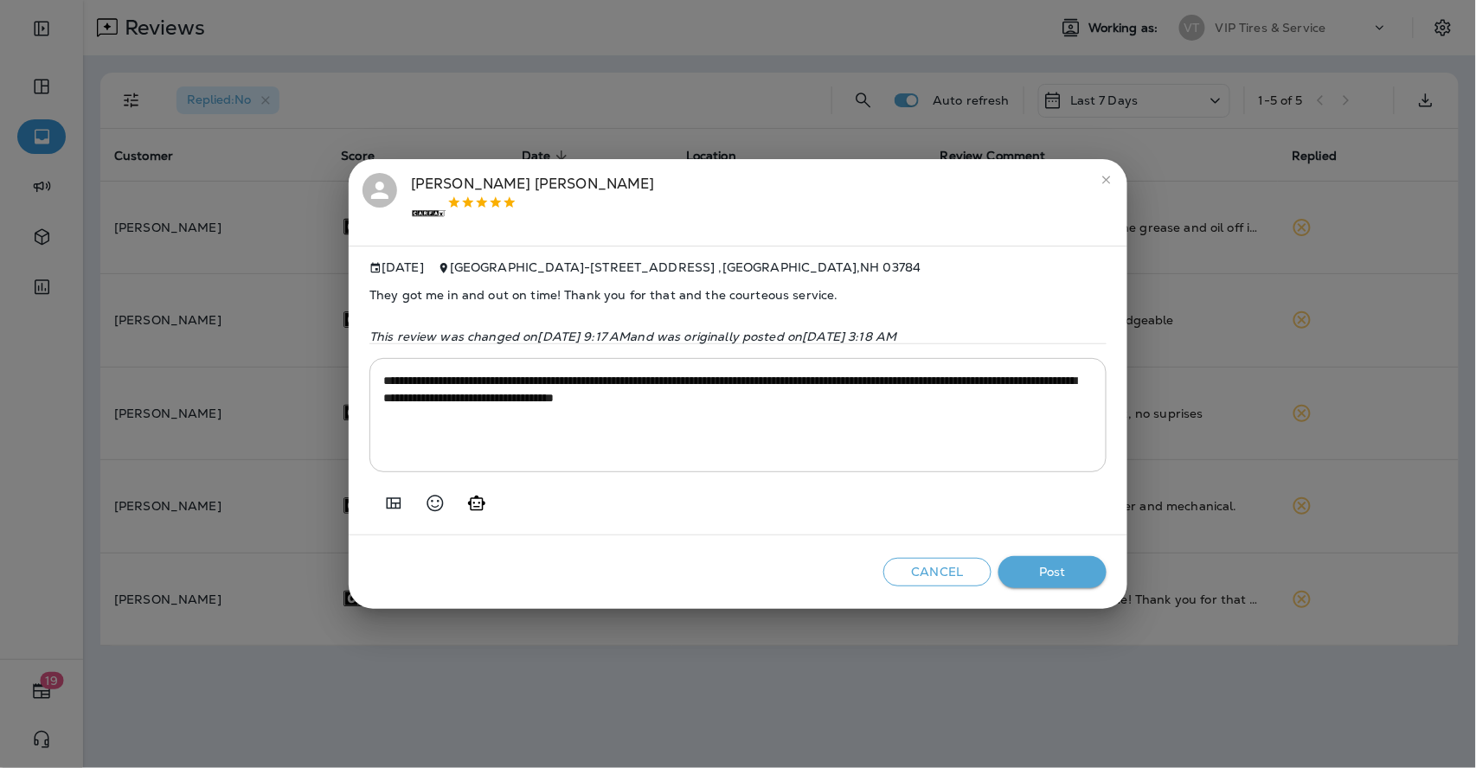
drag, startPoint x: 1048, startPoint y: 562, endPoint x: 1049, endPoint y: 581, distance: 19.9
click at [1049, 579] on div "Cancel Post" at bounding box center [738, 573] width 779 height 74
click at [1049, 582] on button "Post" at bounding box center [1052, 572] width 108 height 32
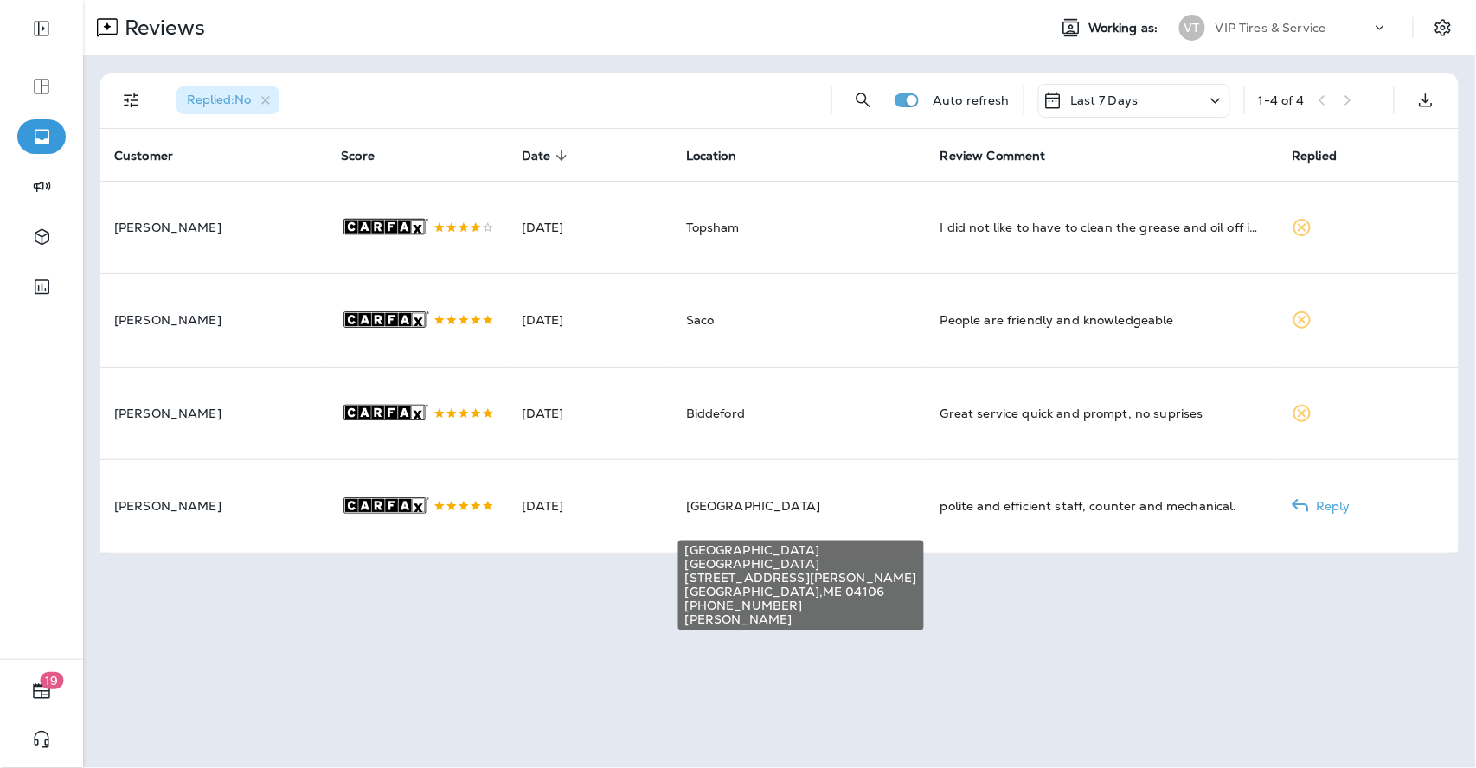
click at [779, 514] on span "[GEOGRAPHIC_DATA]" at bounding box center [753, 506] width 134 height 16
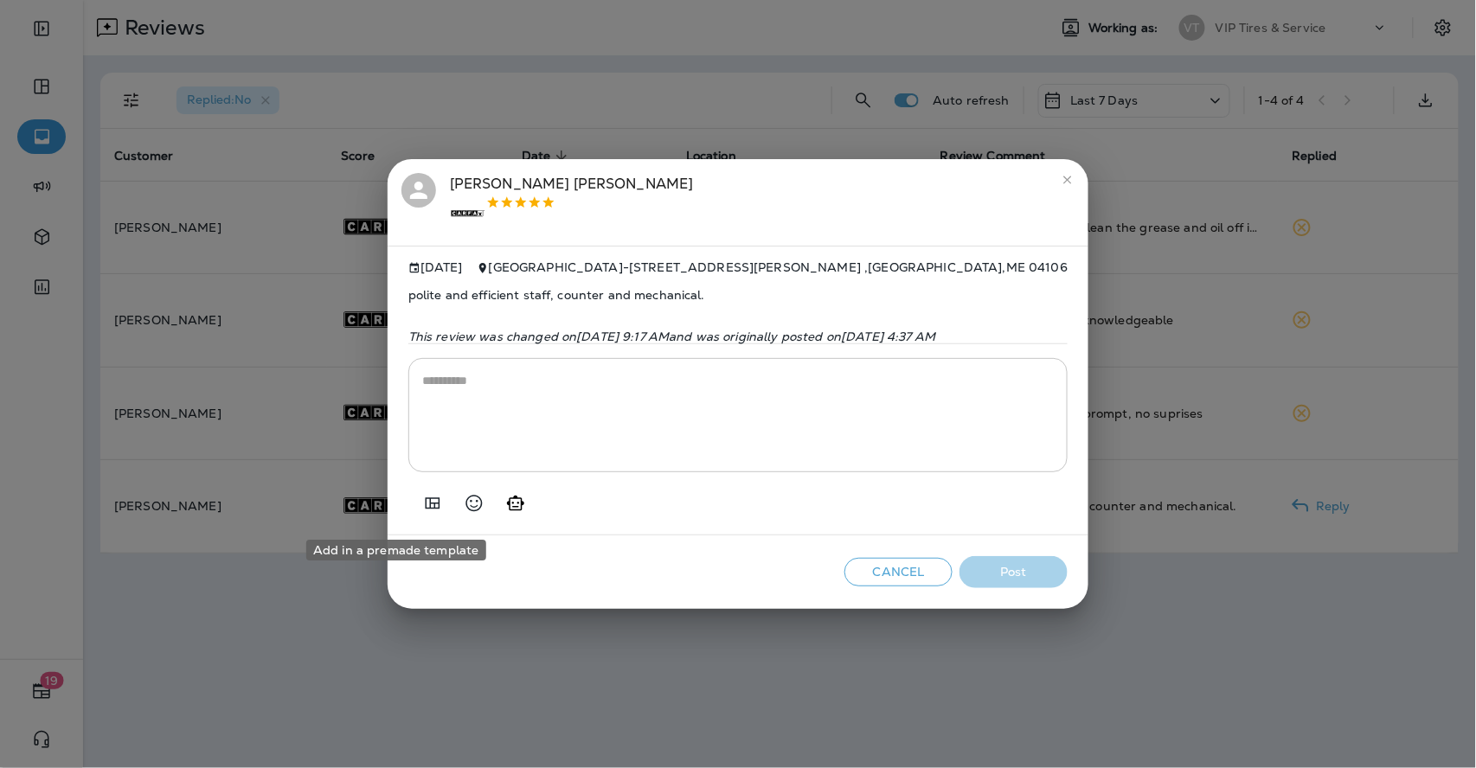
click at [422, 512] on icon "Add in a premade template" at bounding box center [432, 503] width 21 height 21
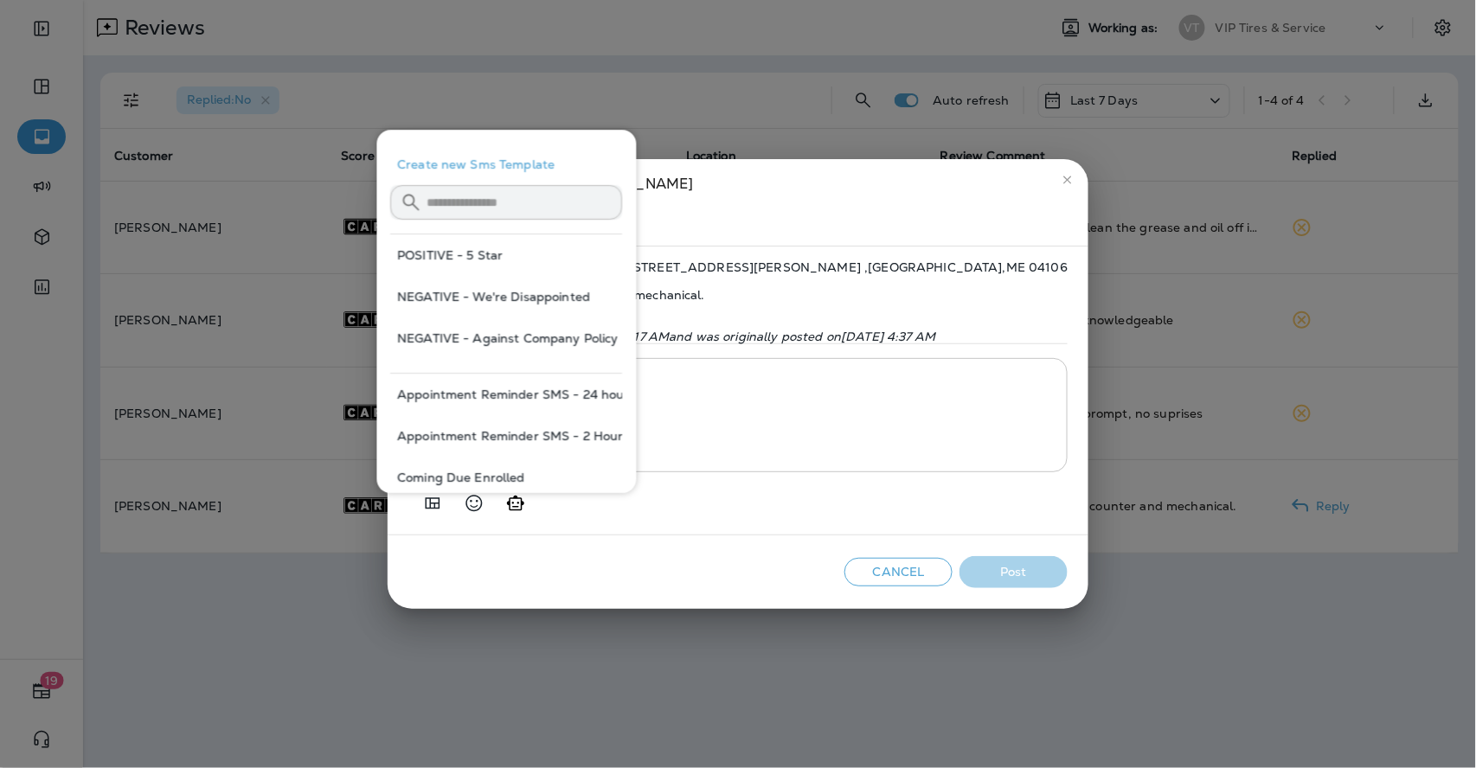
click at [462, 258] on button "POSITIVE - 5 Star" at bounding box center [507, 255] width 232 height 42
type textarea "**********"
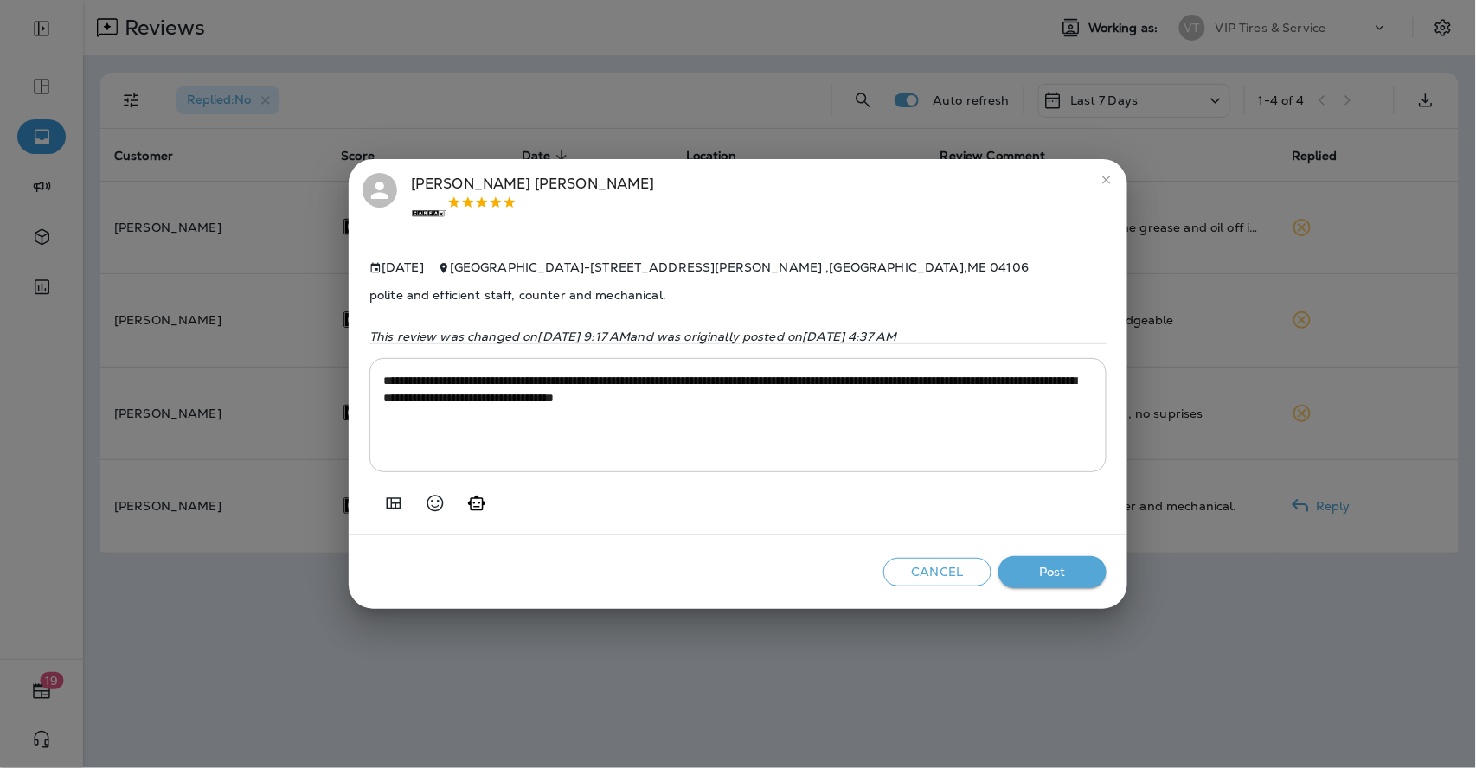
click at [1046, 566] on button "Post" at bounding box center [1052, 572] width 108 height 32
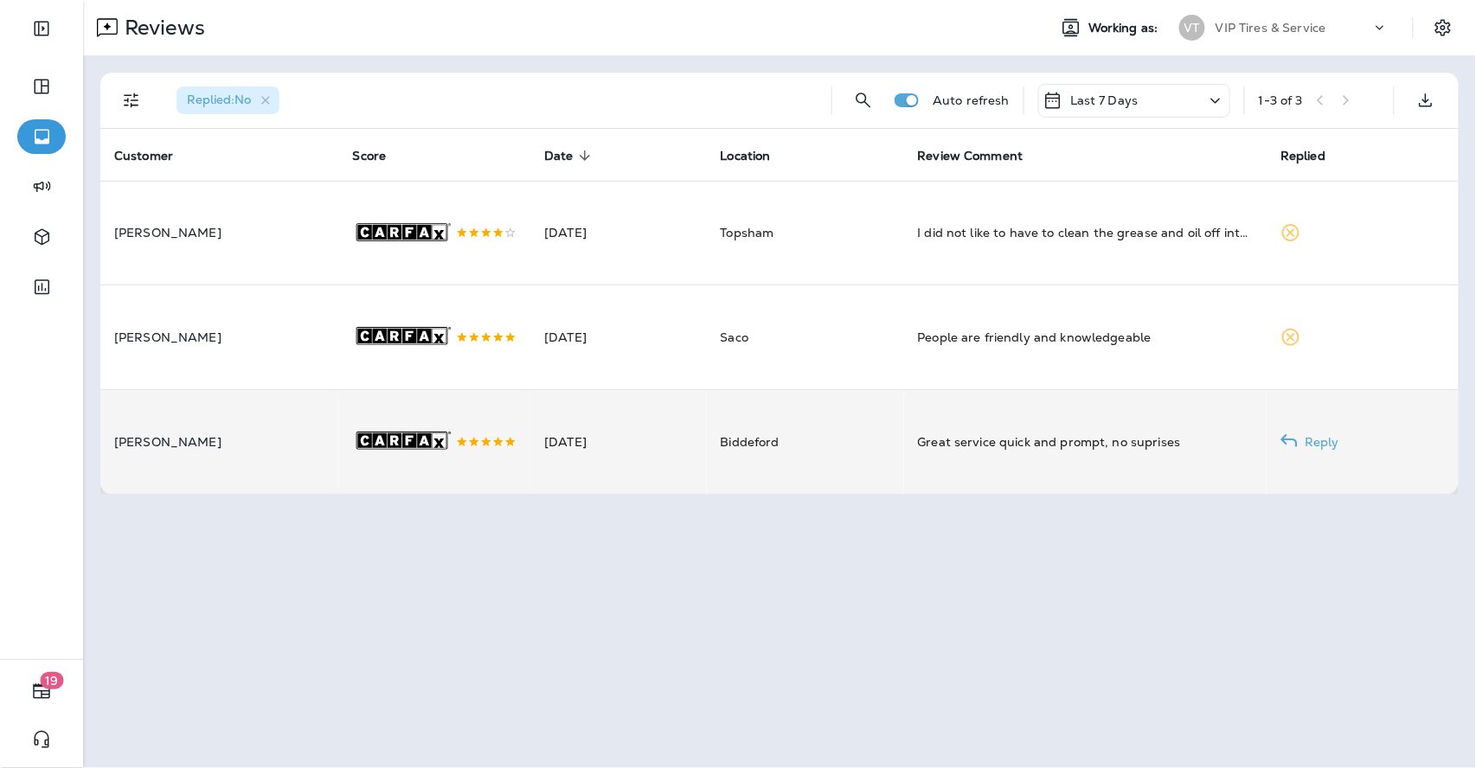
click at [838, 434] on td "Biddeford" at bounding box center [805, 442] width 197 height 105
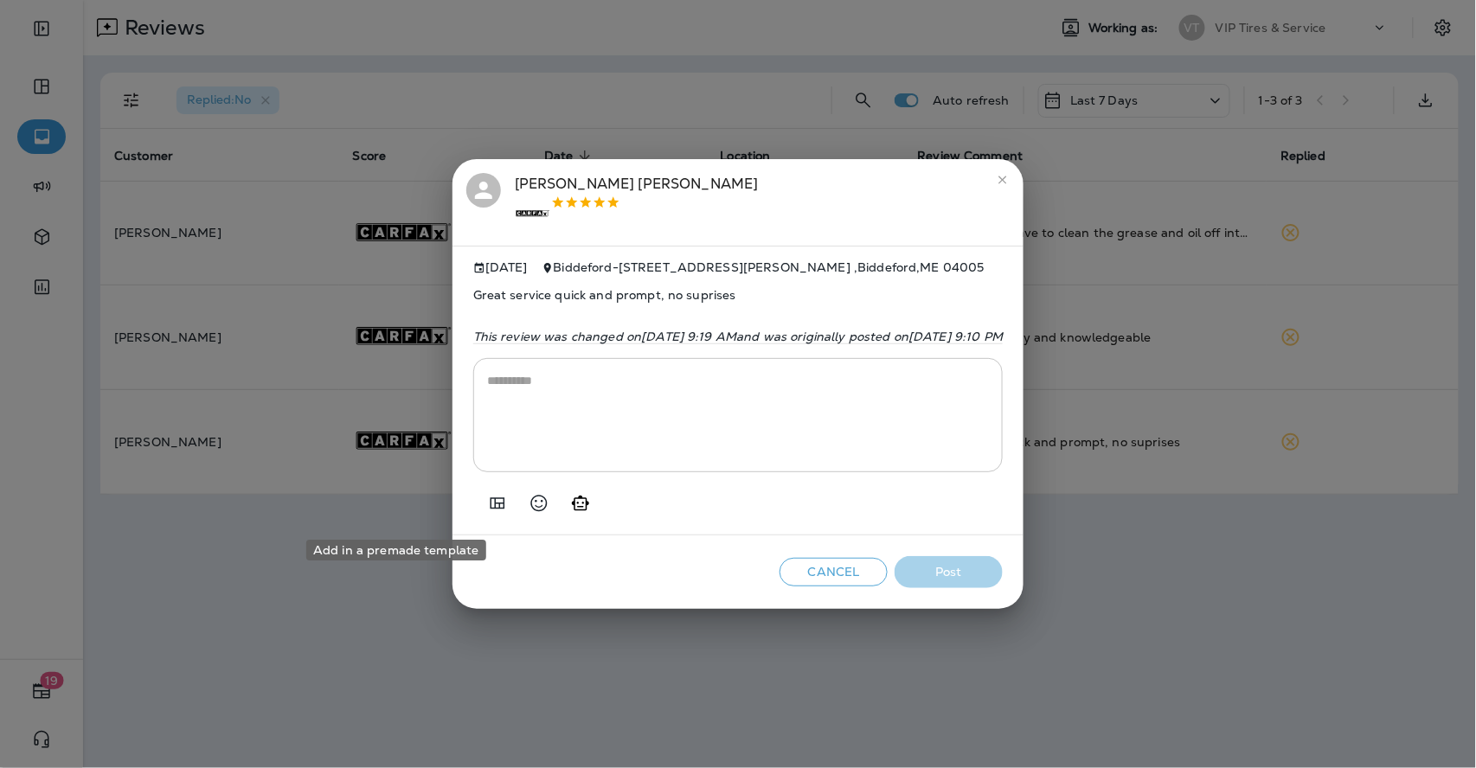
click at [487, 509] on icon "Add in a premade template" at bounding box center [497, 503] width 21 height 21
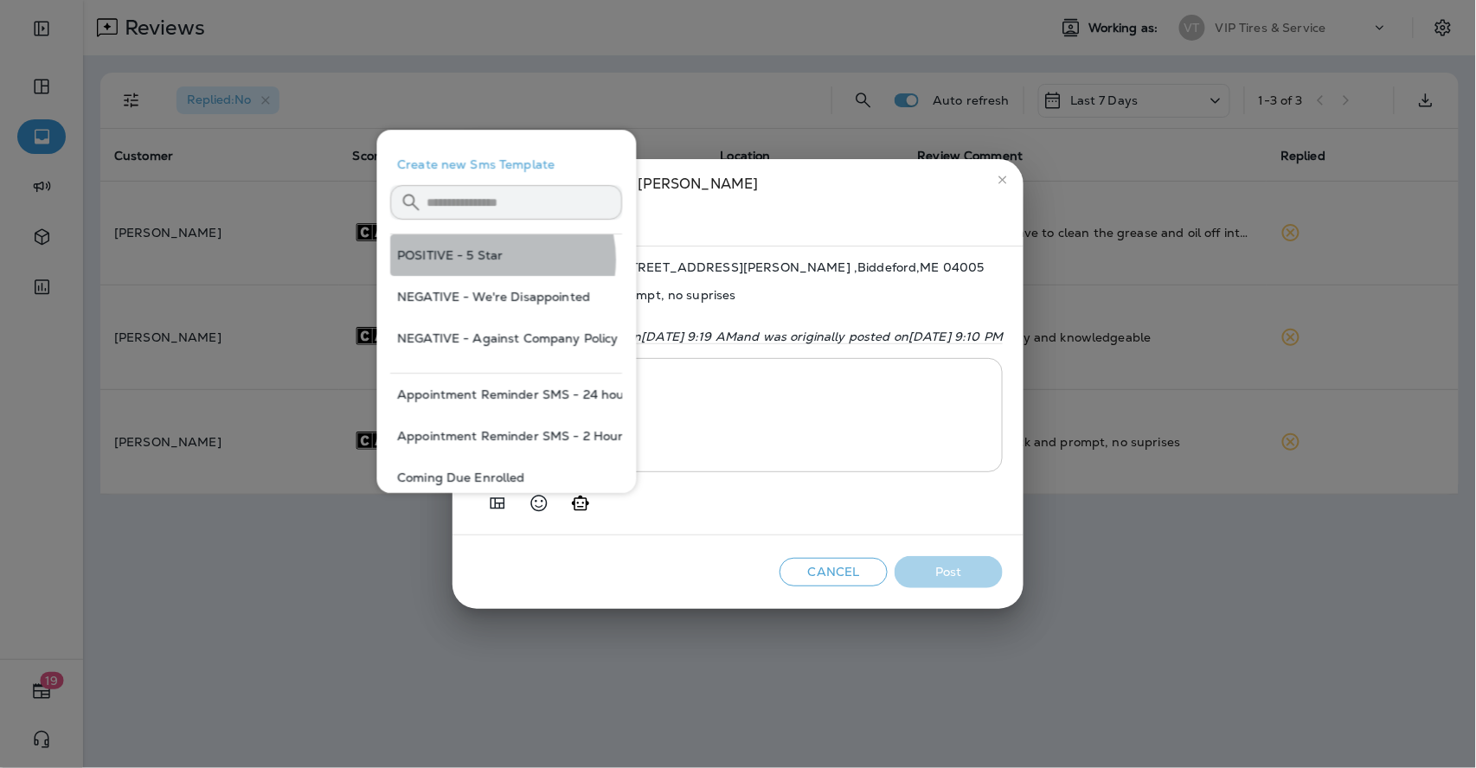
click at [494, 260] on button "POSITIVE - 5 Star" at bounding box center [507, 255] width 232 height 42
type textarea "**********"
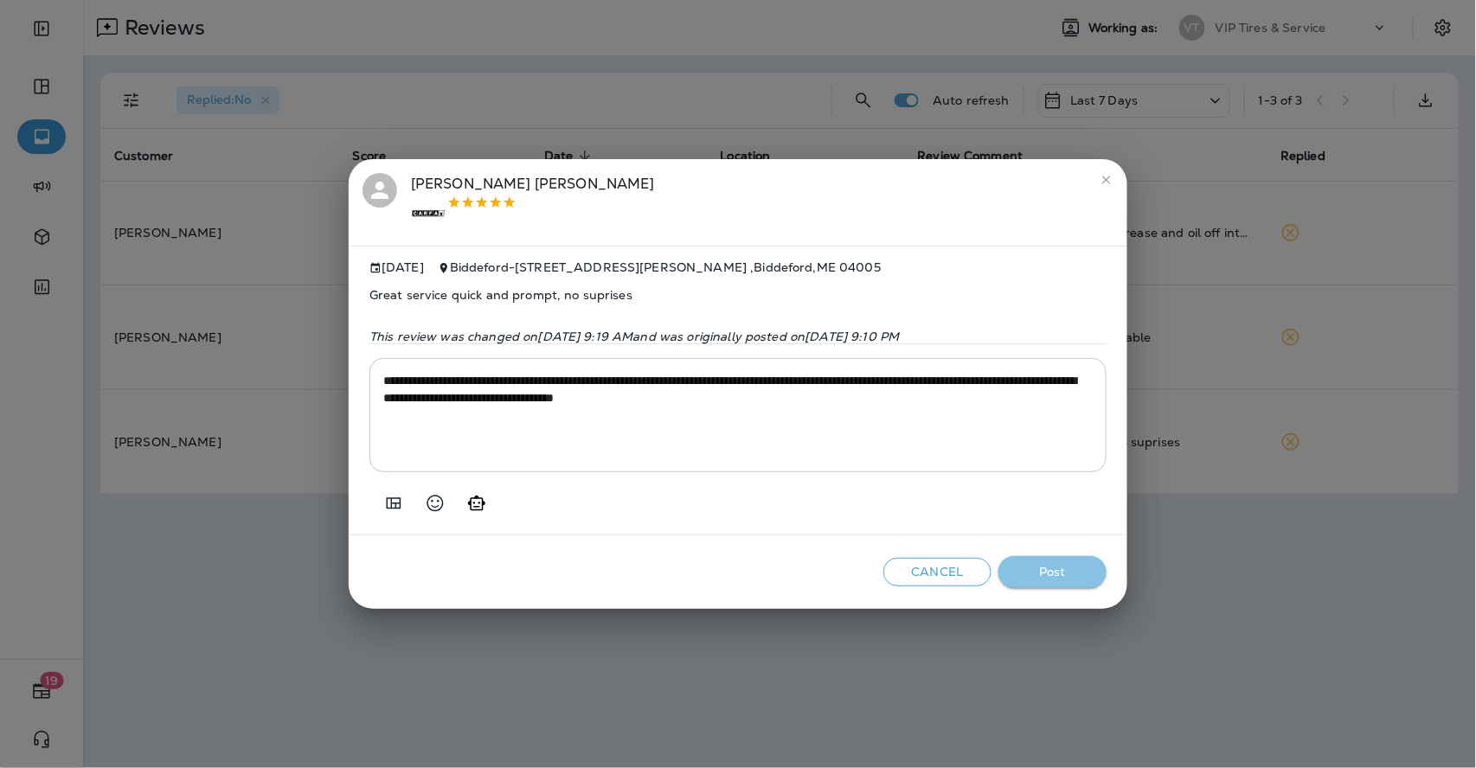
click at [1084, 573] on button "Post" at bounding box center [1052, 572] width 108 height 32
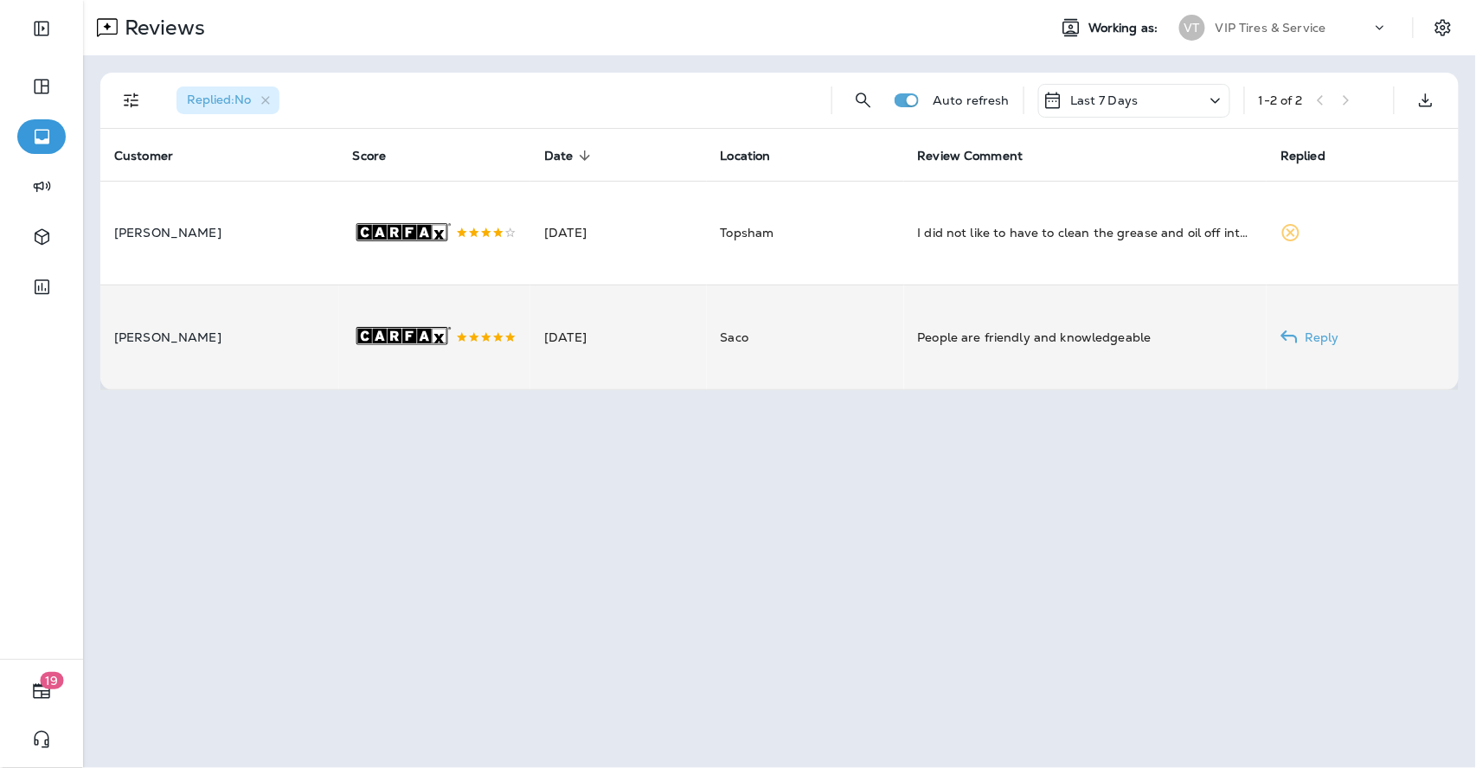
click at [960, 329] on div "People are friendly and knowledgeable" at bounding box center [1086, 337] width 336 height 17
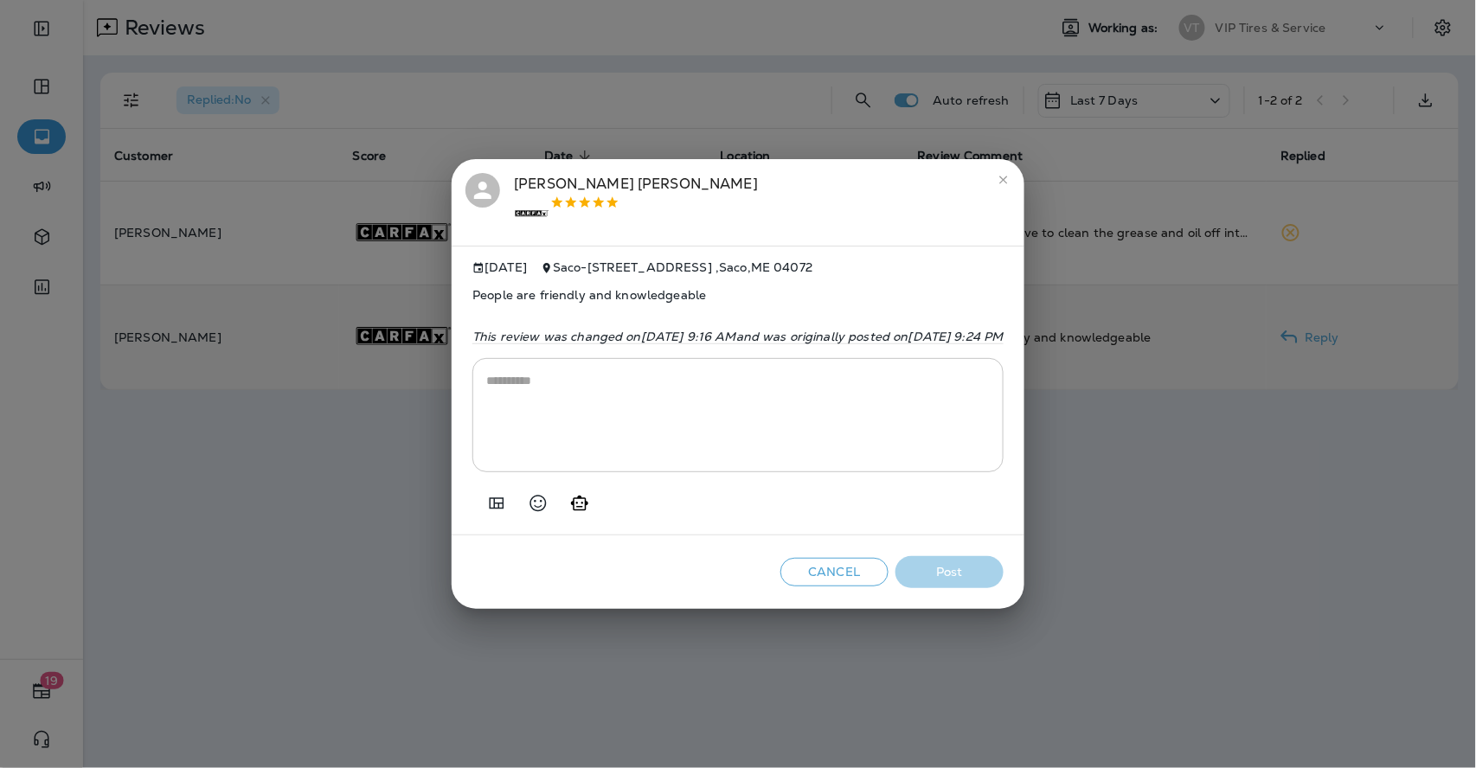
click at [486, 504] on icon "Add in a premade template" at bounding box center [496, 503] width 21 height 21
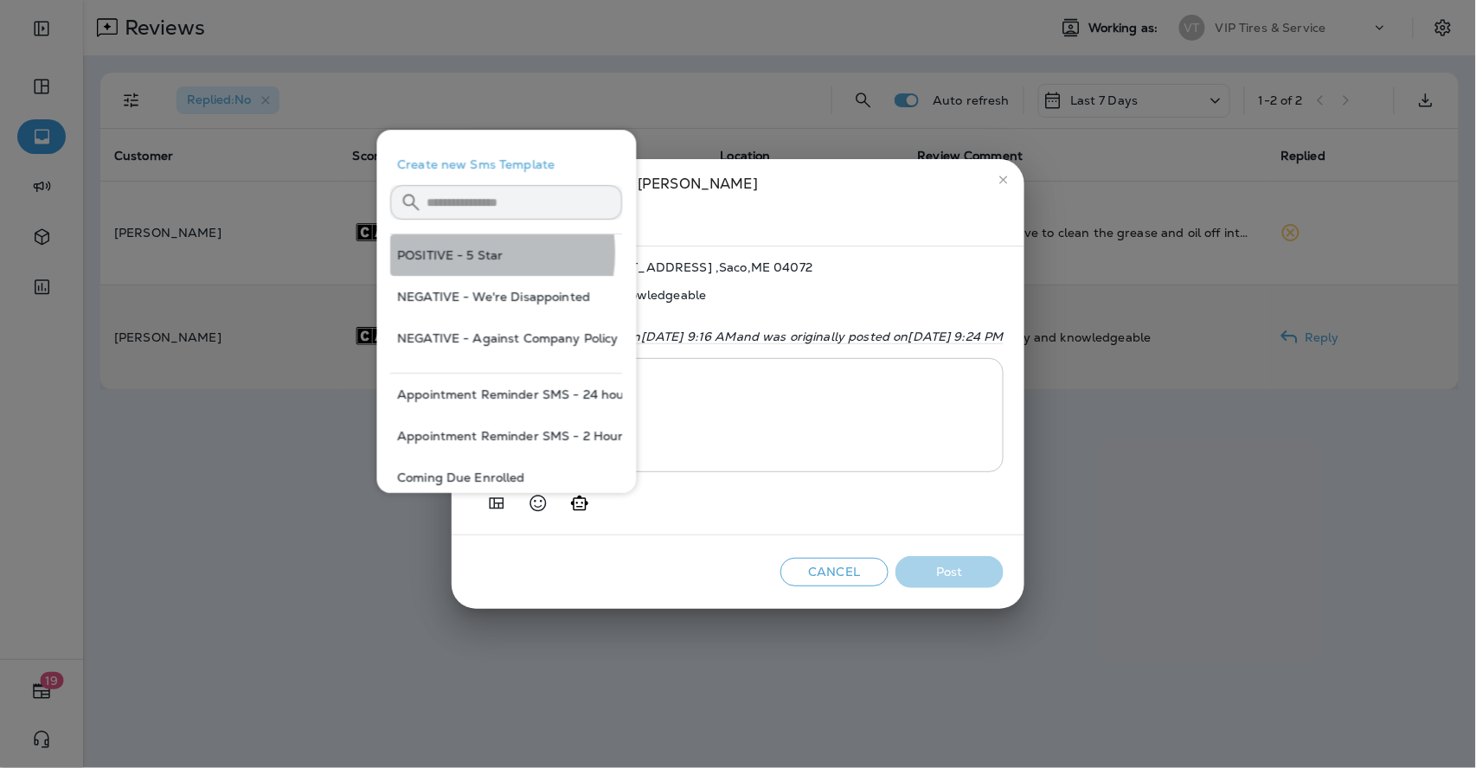
click at [452, 253] on button "POSITIVE - 5 Star" at bounding box center [507, 255] width 232 height 42
type textarea "**********"
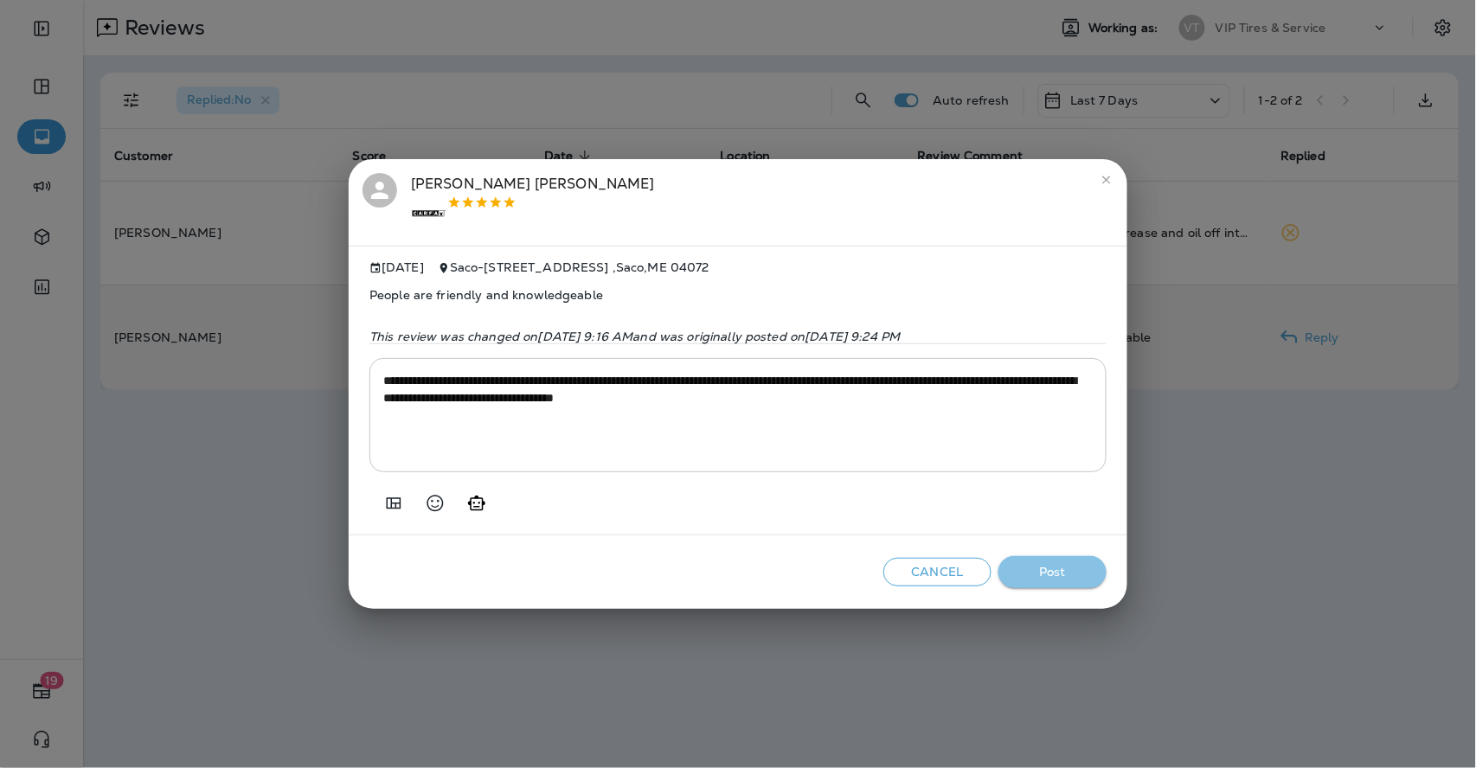
click at [1075, 574] on button "Post" at bounding box center [1052, 572] width 108 height 32
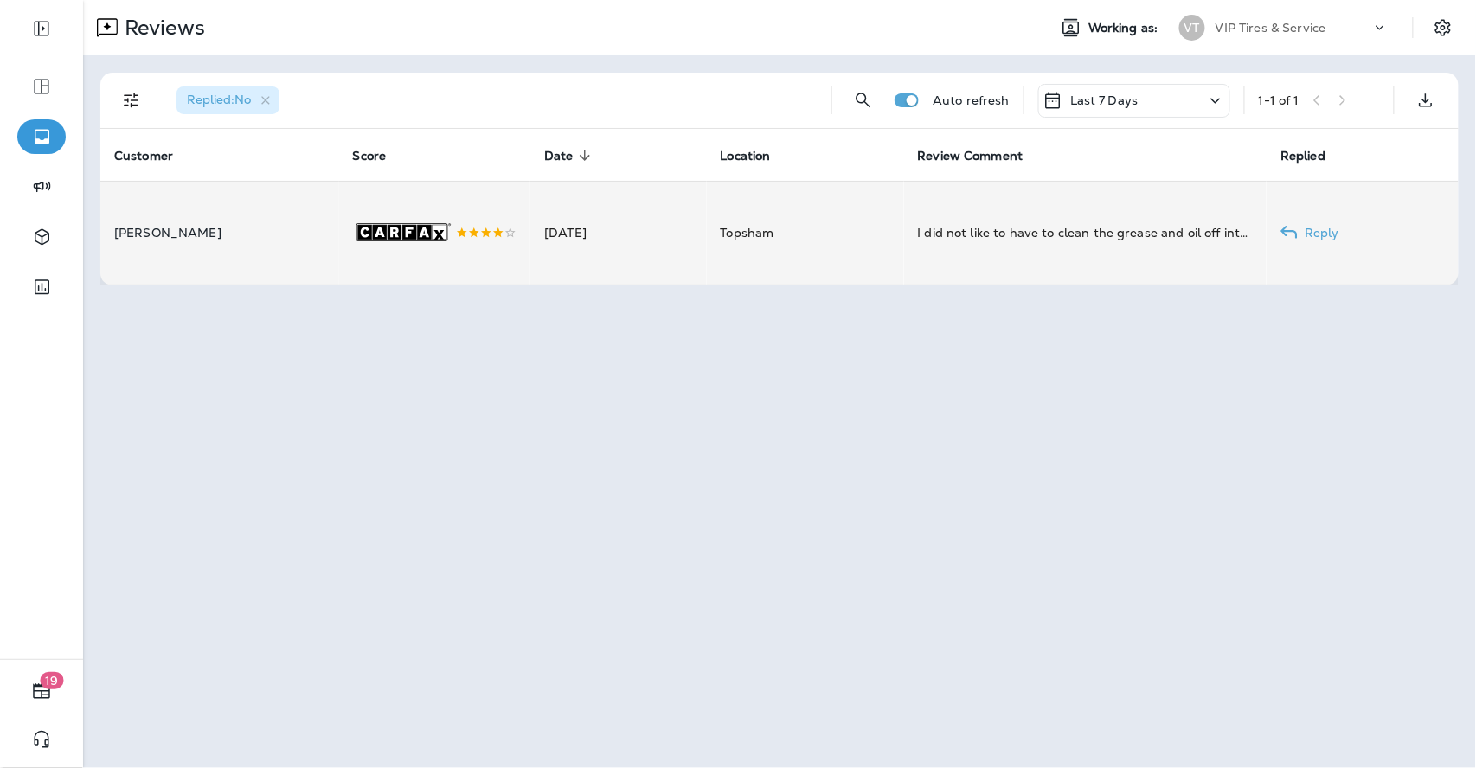
click at [889, 252] on td "Topsham" at bounding box center [805, 233] width 197 height 105
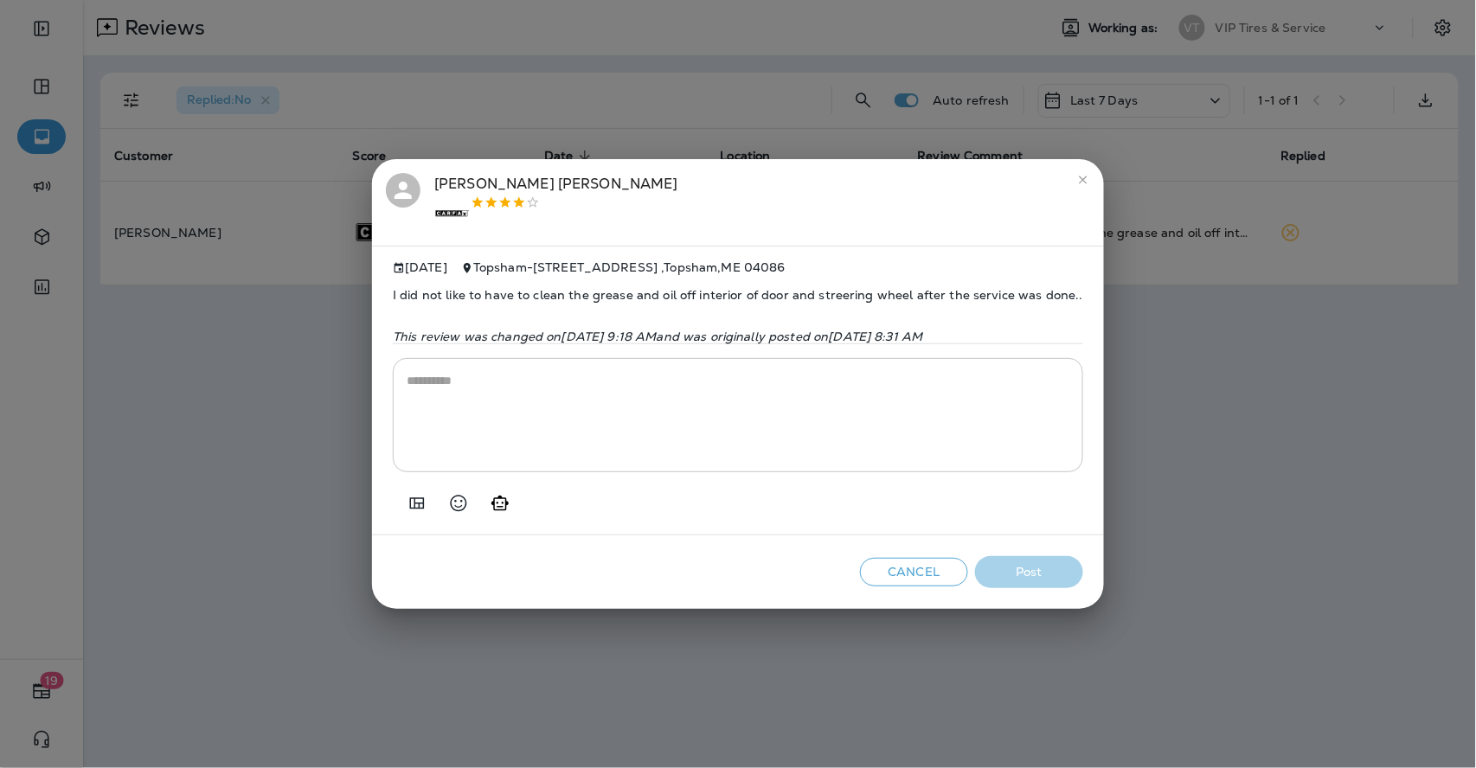
click at [564, 291] on span "I did not like to have to clean the grease and oil off interior of door and str…" at bounding box center [738, 295] width 690 height 42
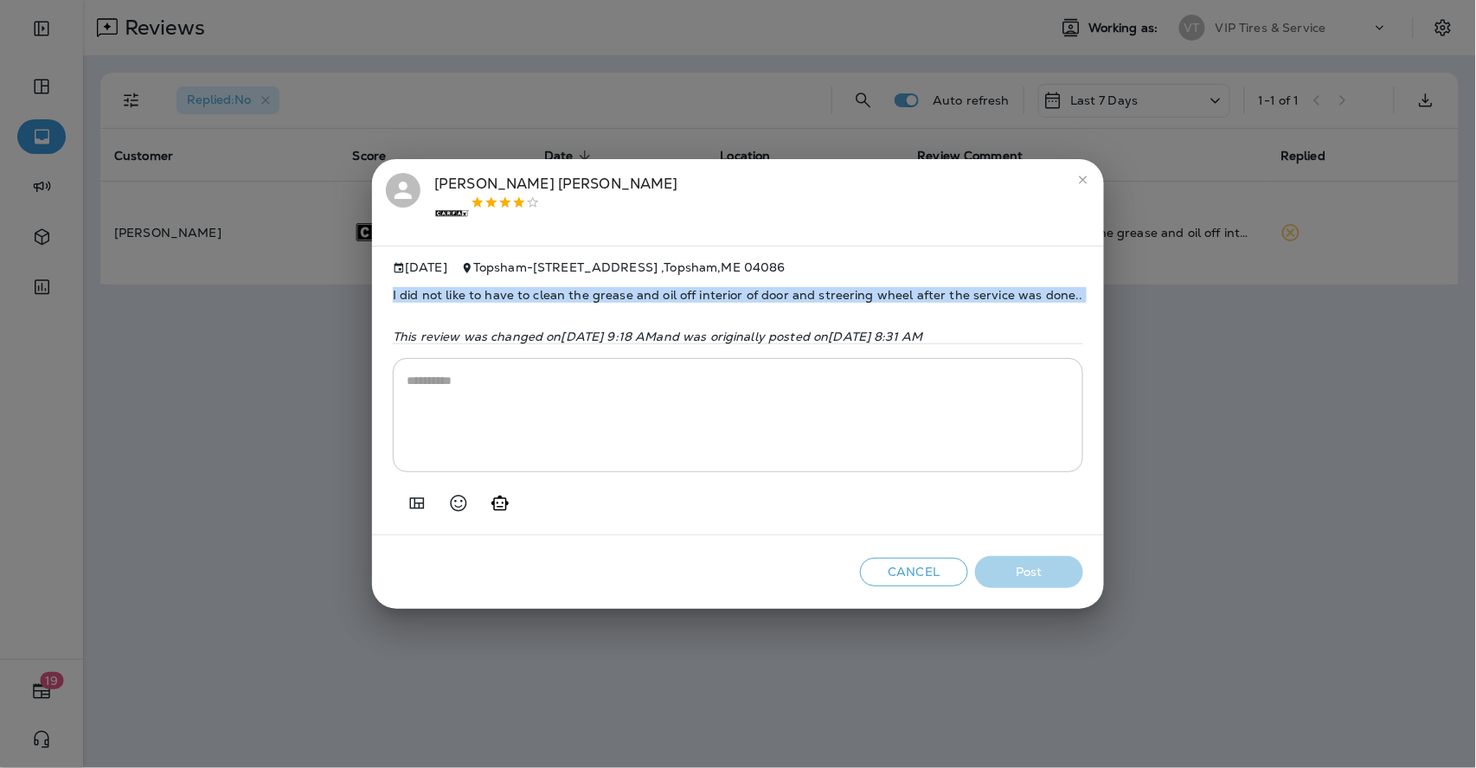
click at [564, 291] on span "I did not like to have to clean the grease and oil off interior of door and str…" at bounding box center [738, 295] width 690 height 42
copy span "I did not like to have to clean the grease and oil off interior of door and str…"
click at [410, 504] on icon "Add in a premade template" at bounding box center [417, 503] width 15 height 11
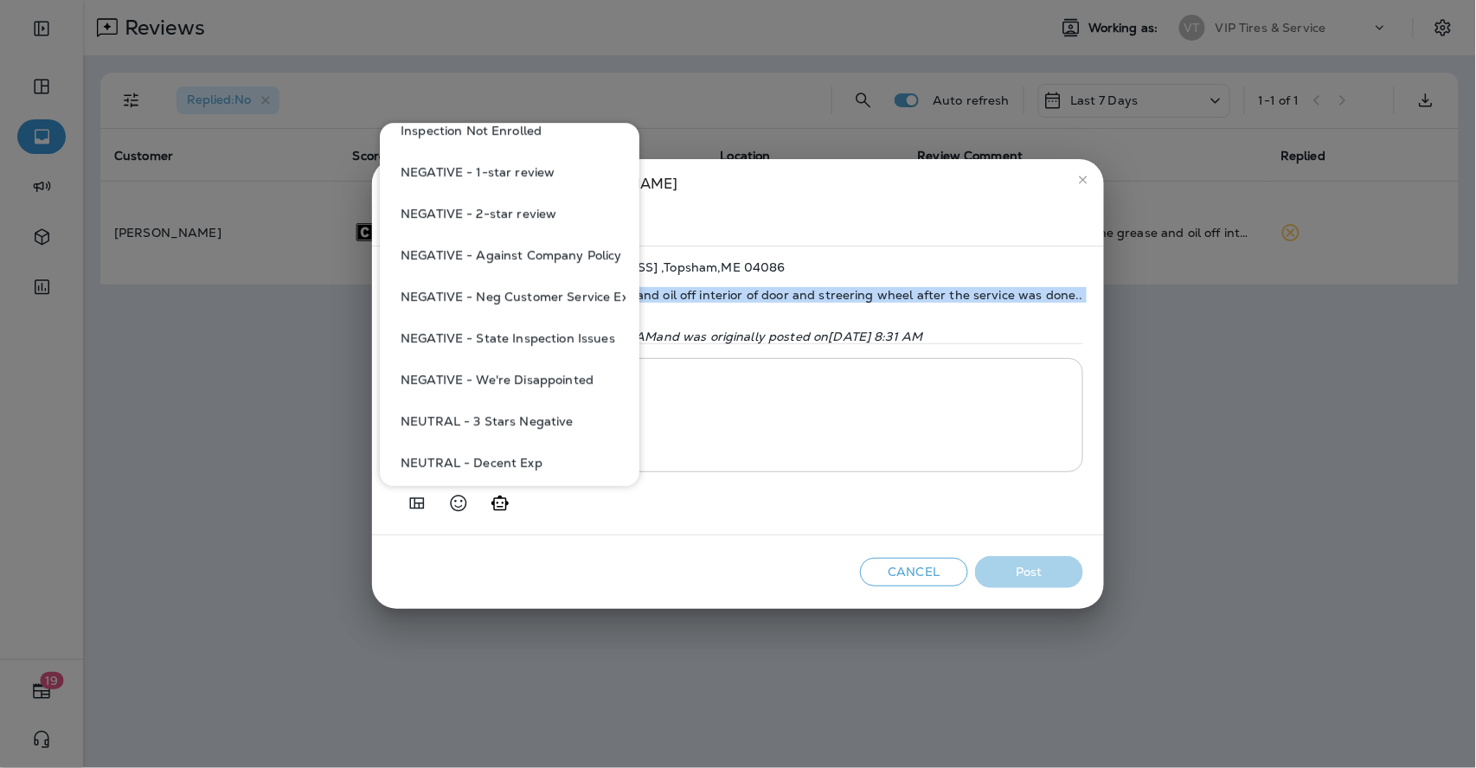
scroll to position [768, 0]
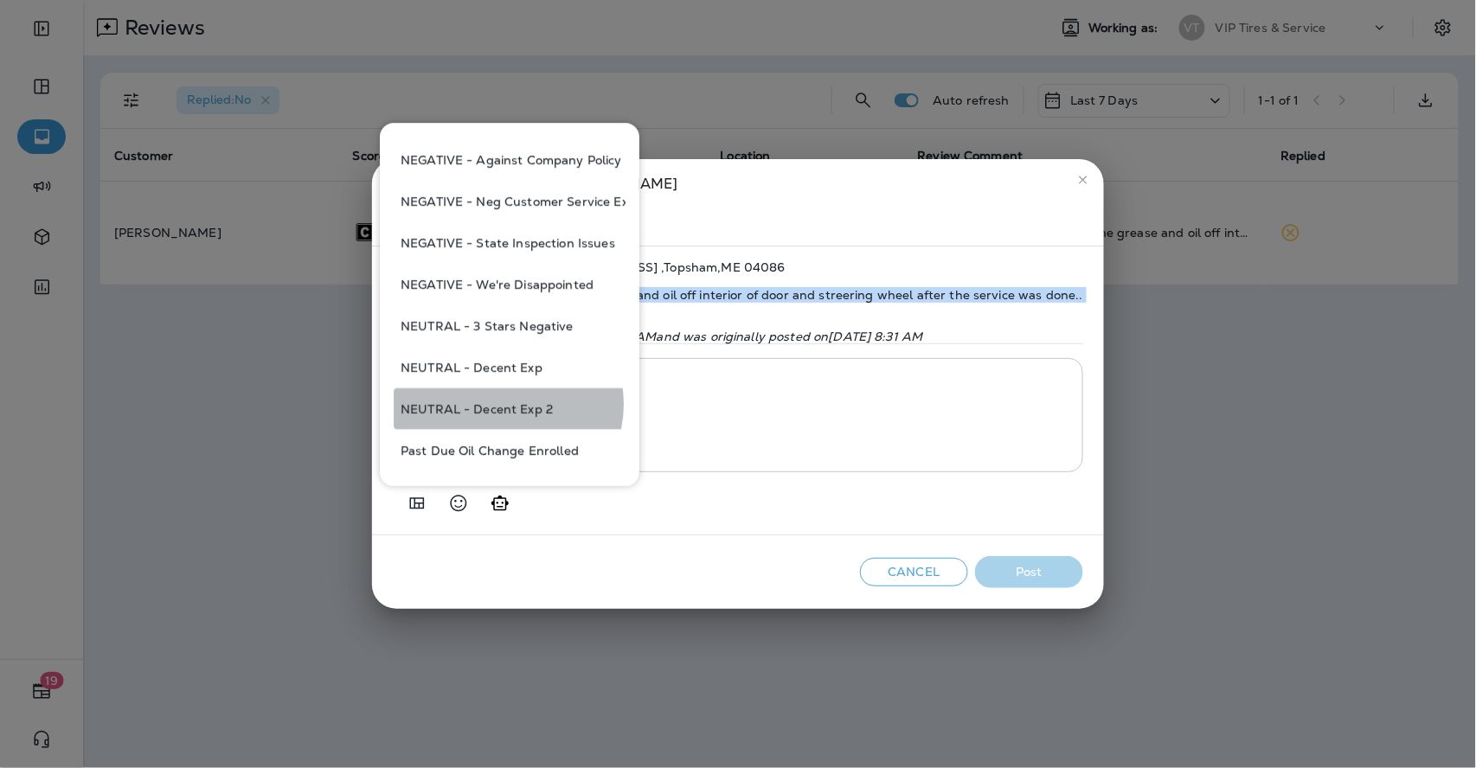
click at [507, 403] on button "NEUTRAL - Decent Exp 2" at bounding box center [510, 409] width 232 height 42
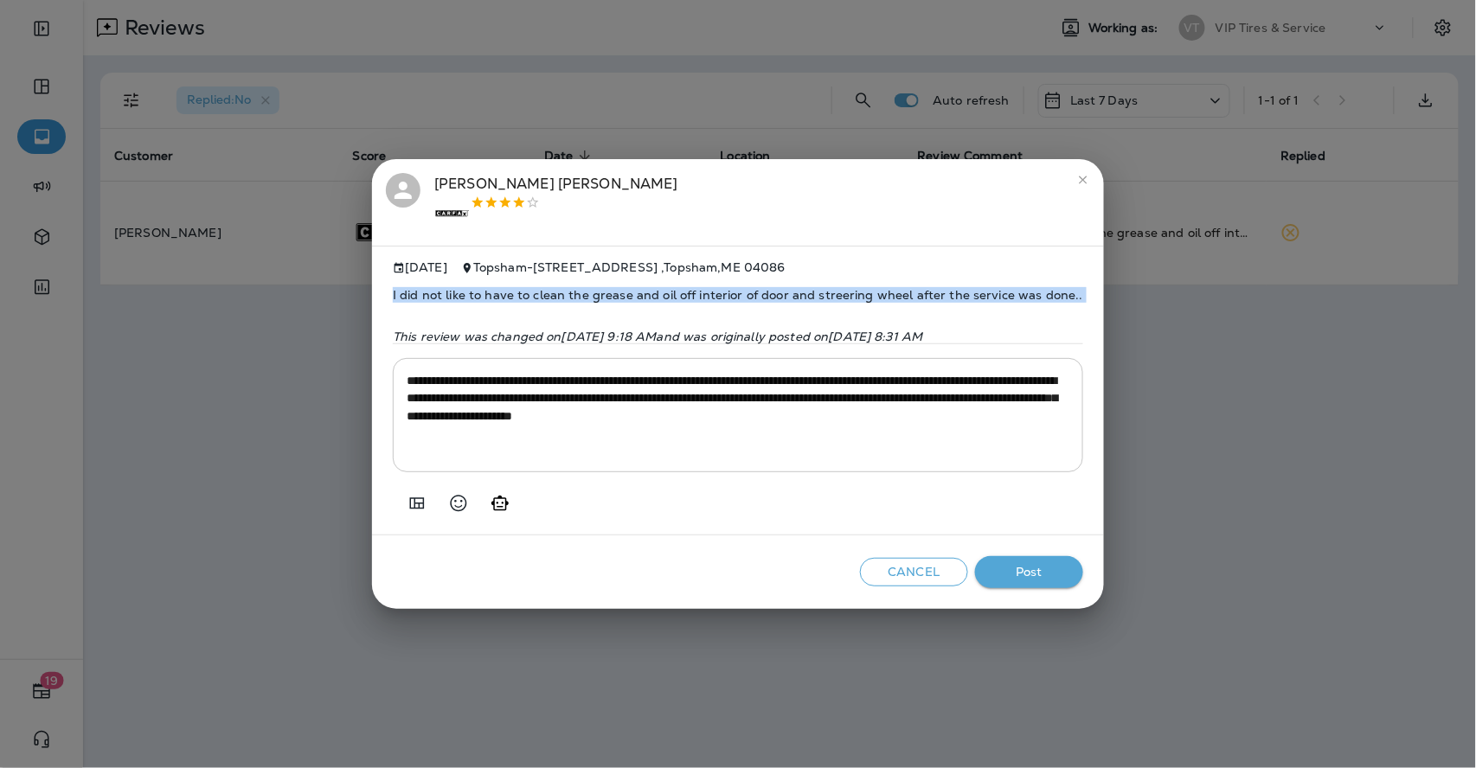
type textarea "**********"
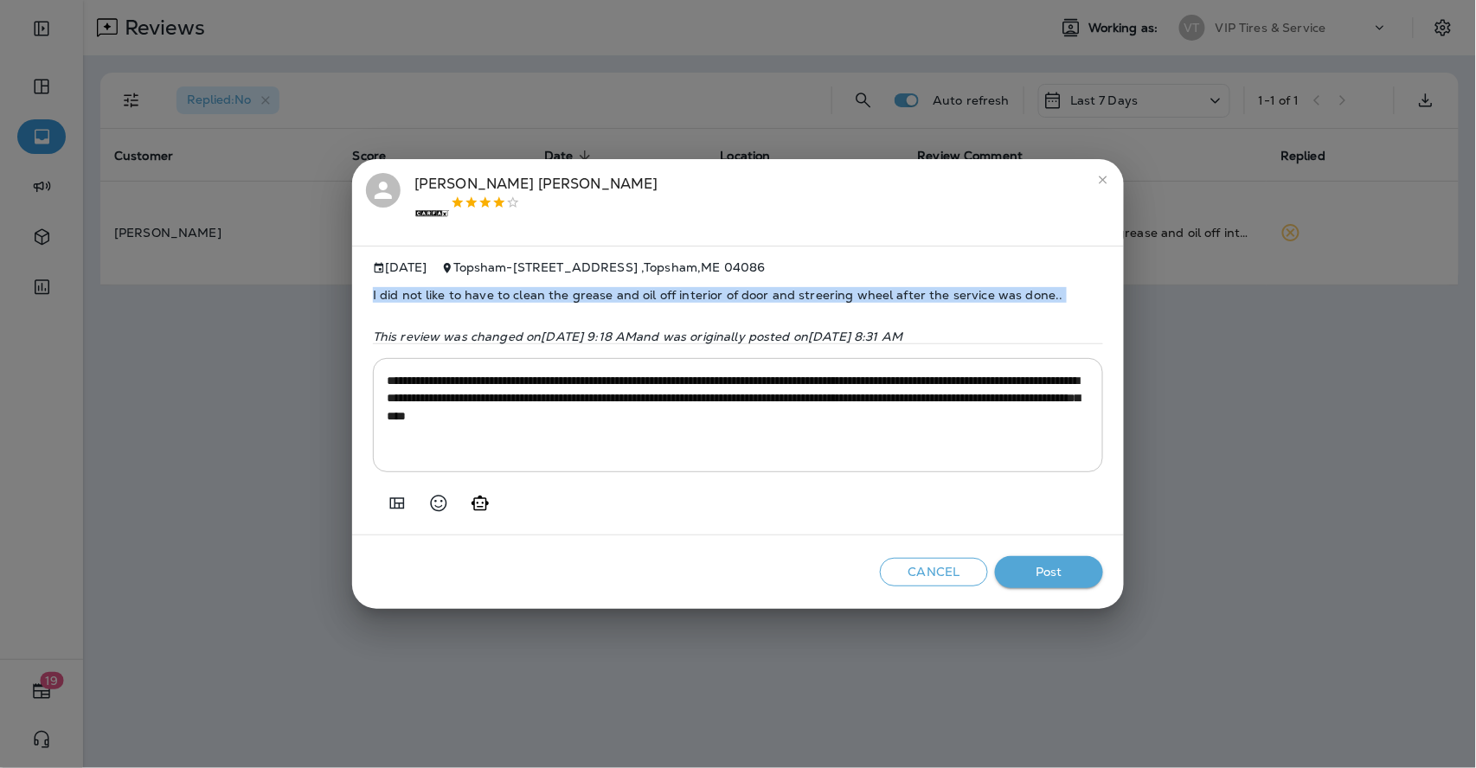
drag, startPoint x: 1044, startPoint y: 573, endPoint x: 823, endPoint y: 488, distance: 237.2
click at [1043, 572] on button "Post" at bounding box center [1049, 572] width 108 height 32
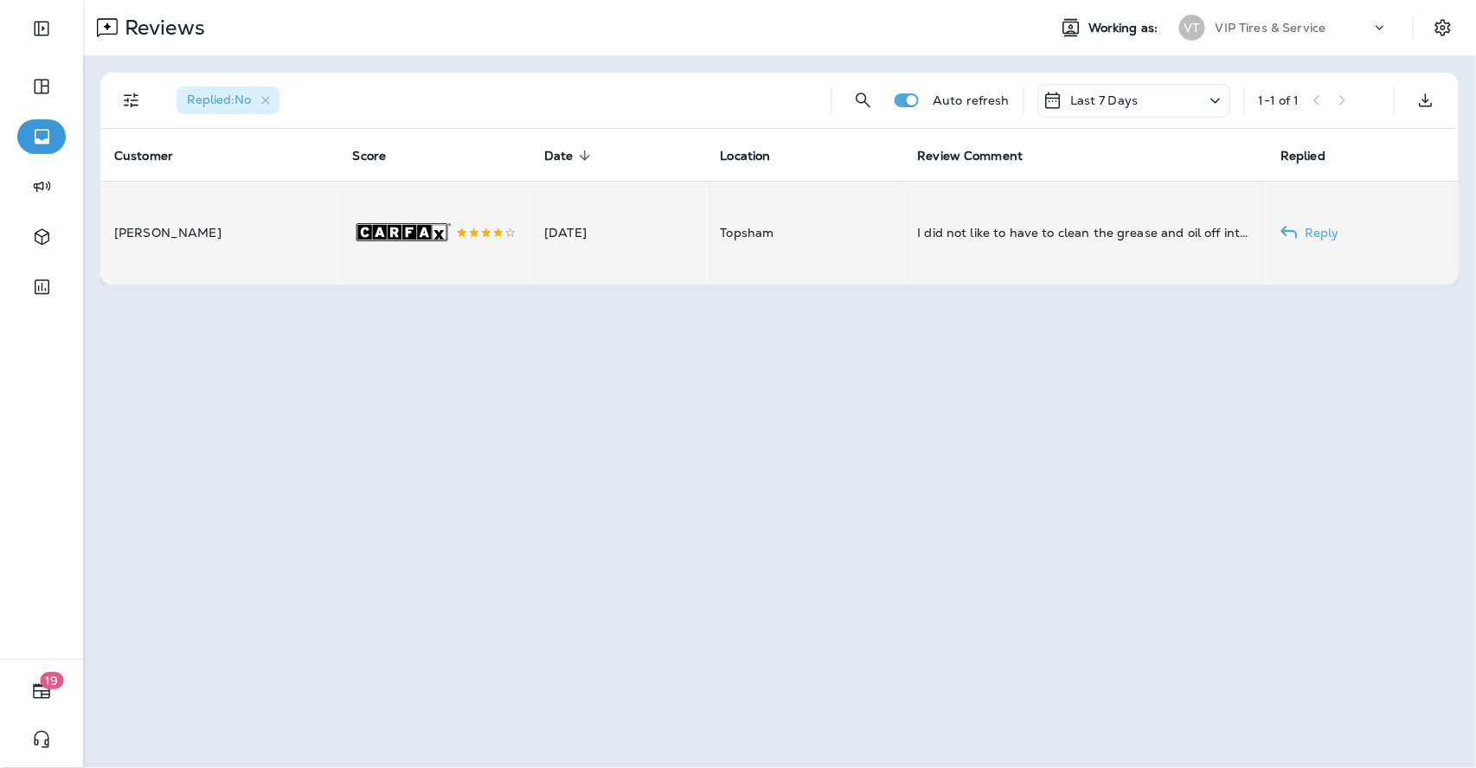
click at [357, 239] on rect at bounding box center [364, 232] width 14 height 15
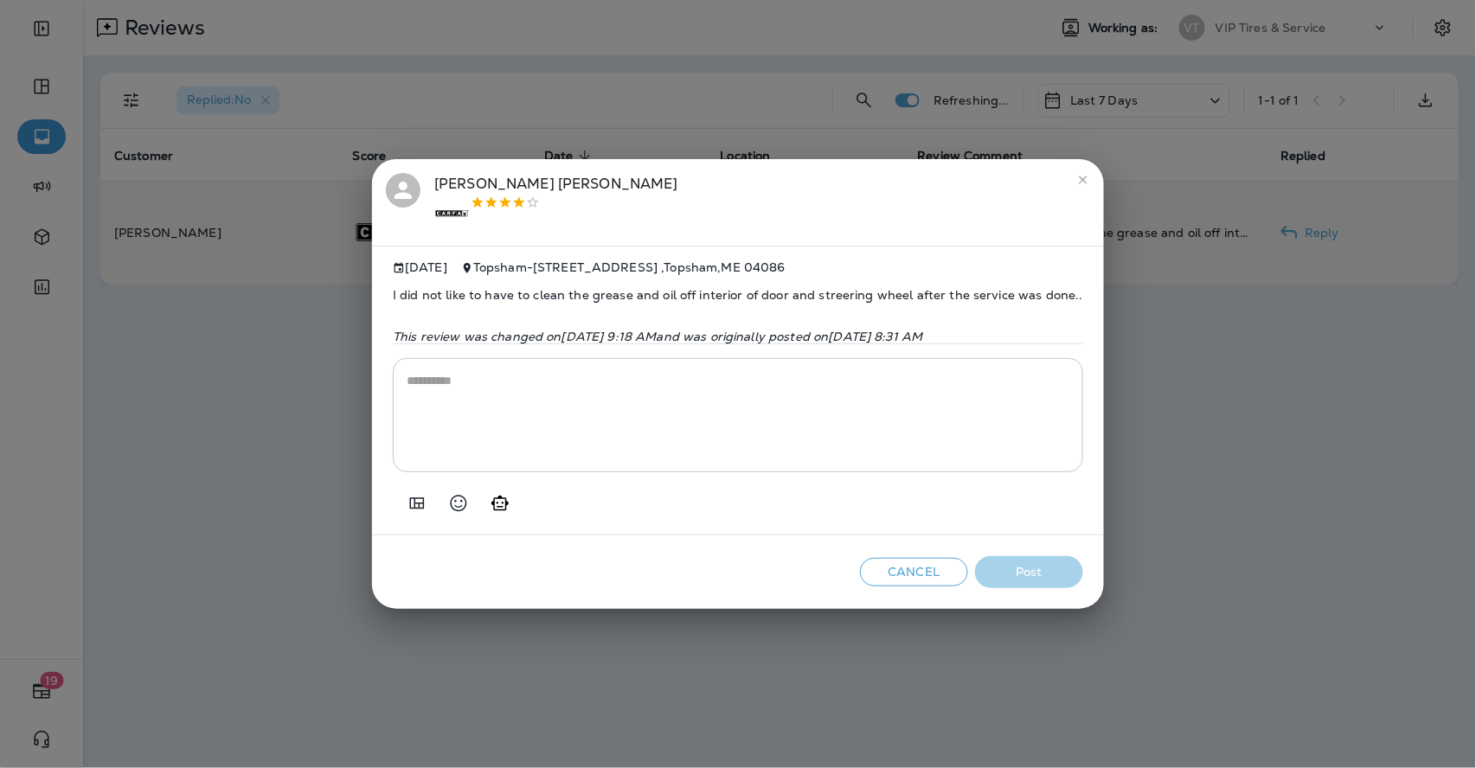
click at [463, 186] on div "[PERSON_NAME] .st0{fill-rule:evenodd;clip-rule:evenodd;fill:#FFFFFF;} .st1{fill…" at bounding box center [556, 202] width 244 height 59
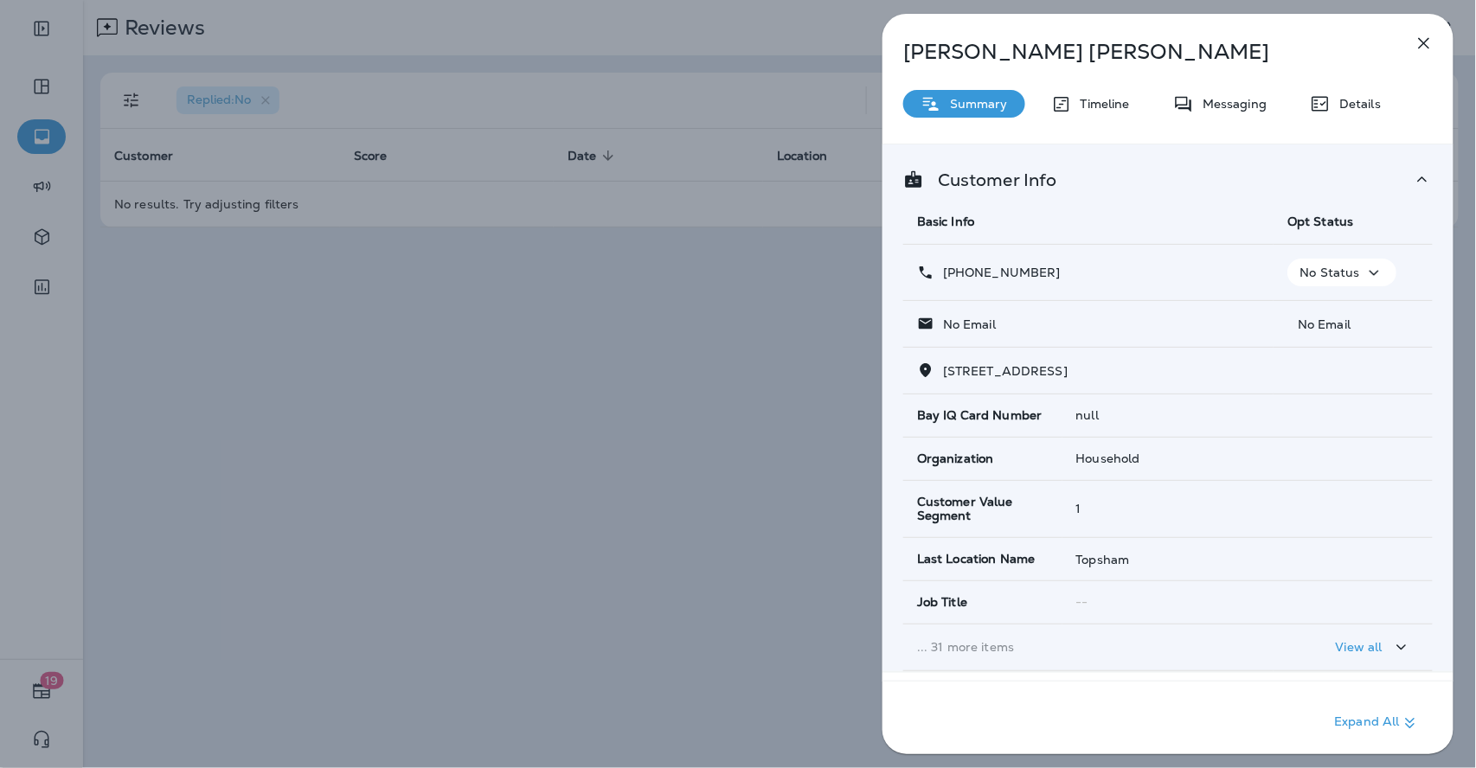
drag, startPoint x: 1045, startPoint y: 267, endPoint x: 958, endPoint y: 277, distance: 87.9
click at [958, 277] on div "[PHONE_NUMBER]" at bounding box center [1088, 273] width 343 height 18
copy p "[PHONE_NUMBER]"
click at [1429, 45] on icon "button" at bounding box center [1424, 43] width 21 height 21
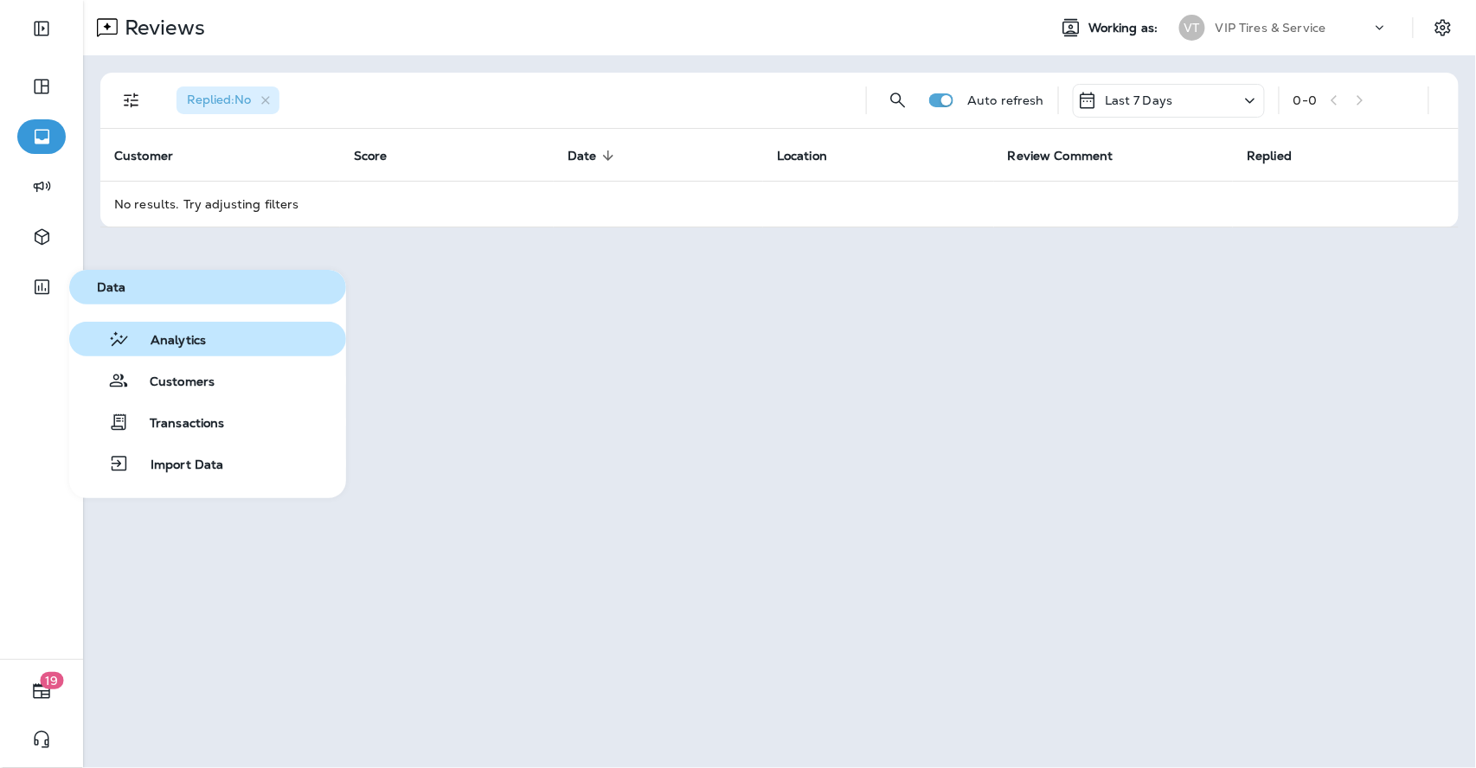
click at [168, 337] on span "Analytics" at bounding box center [168, 341] width 76 height 16
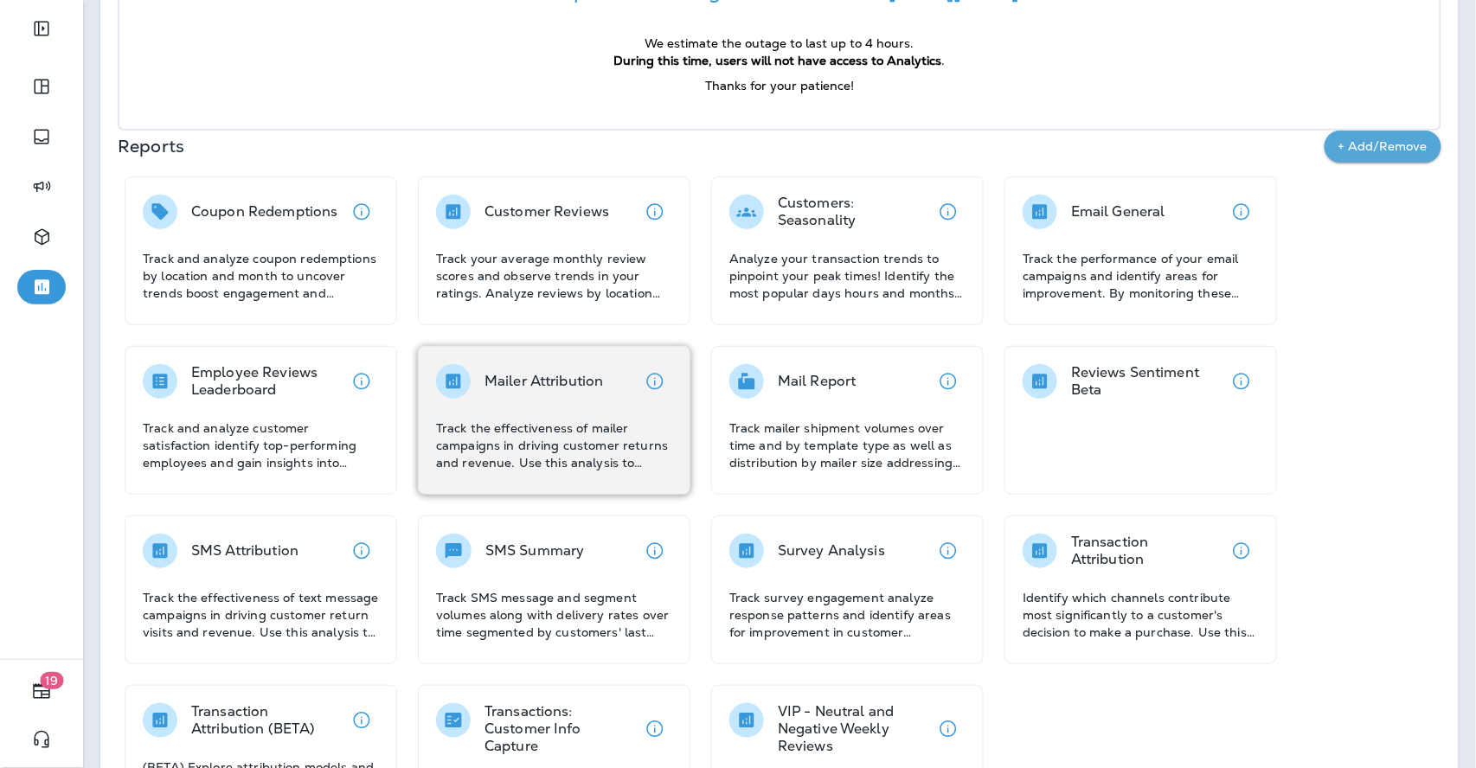
scroll to position [288, 0]
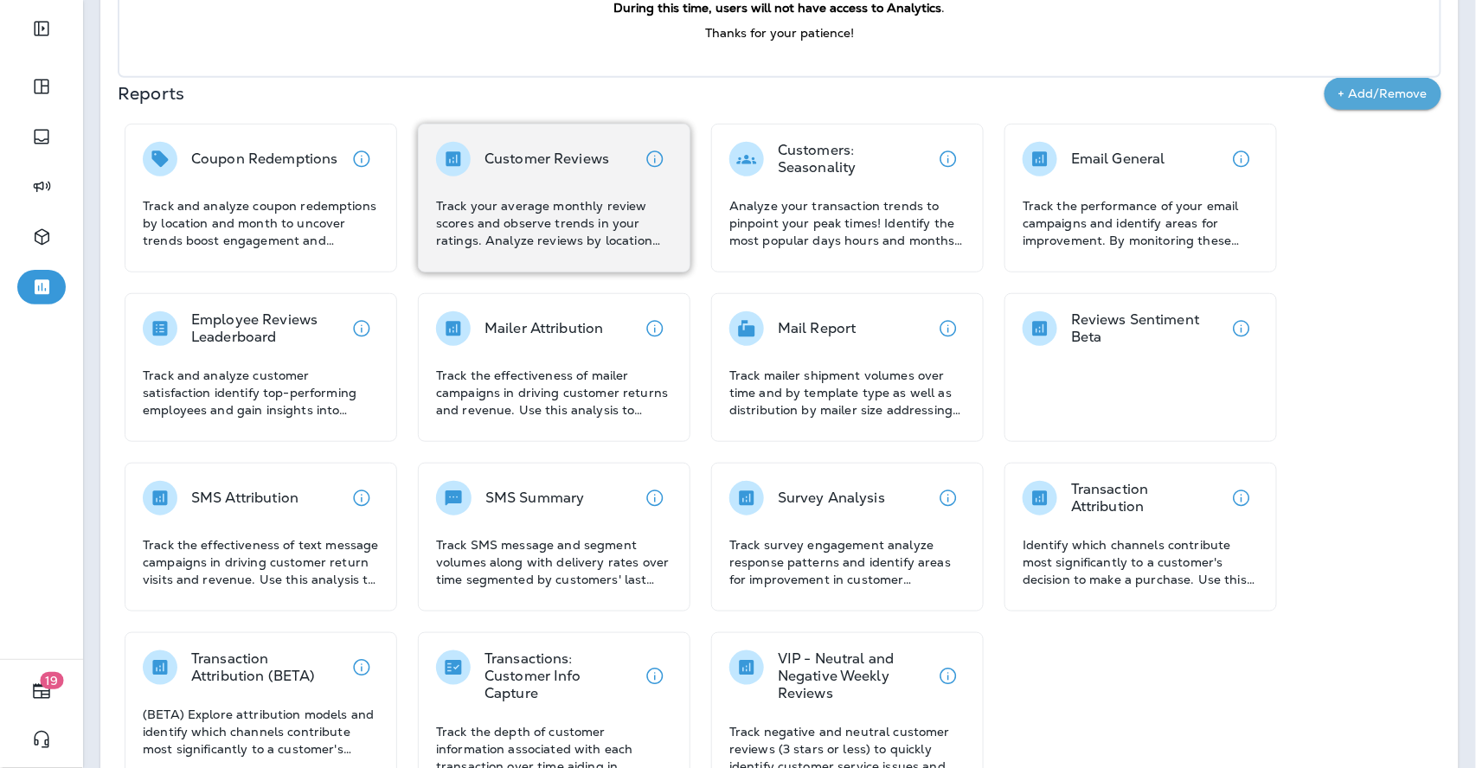
click at [535, 199] on p "Track your average monthly review scores and observe trends in your ratings. An…" at bounding box center [554, 223] width 236 height 52
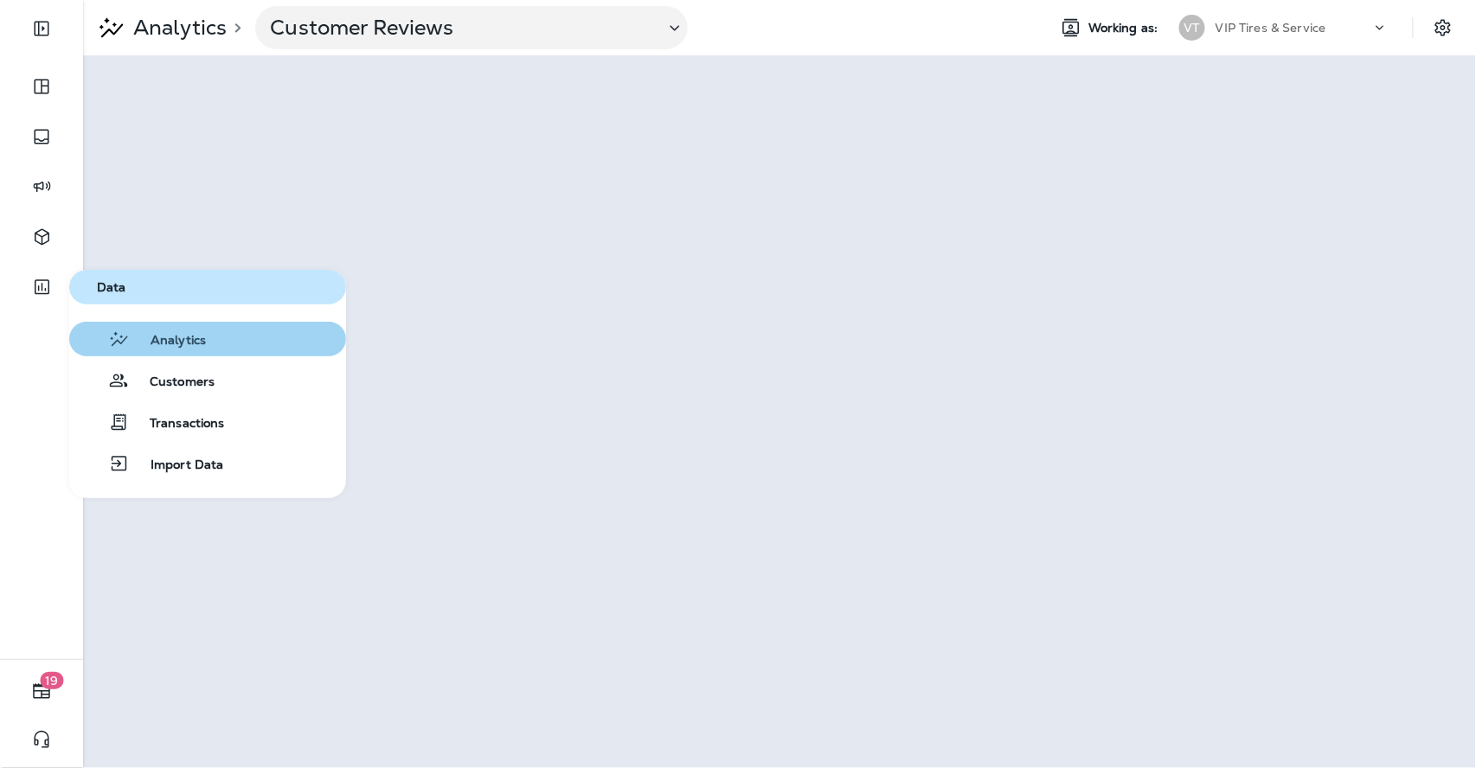
click at [174, 344] on span "Analytics" at bounding box center [168, 341] width 76 height 16
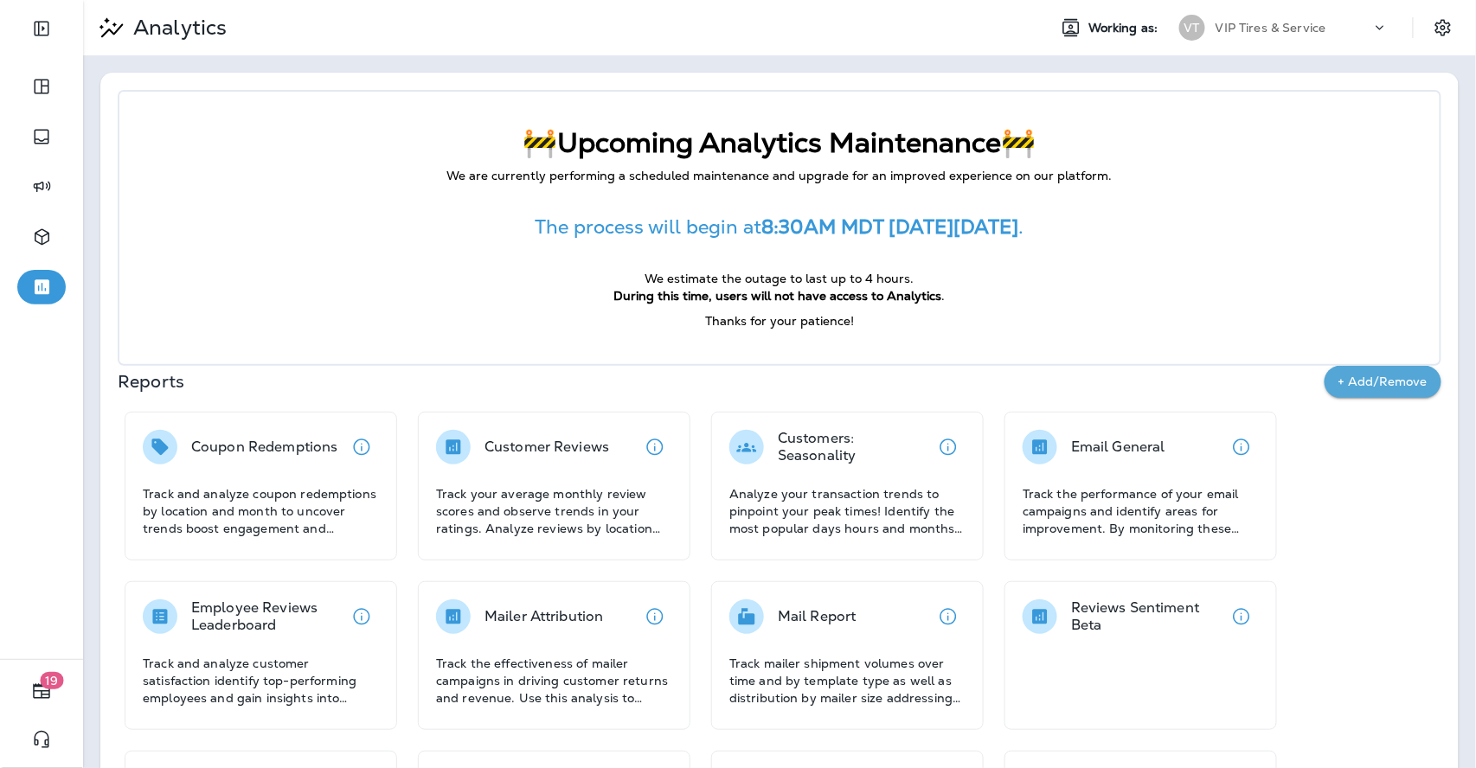
scroll to position [335, 0]
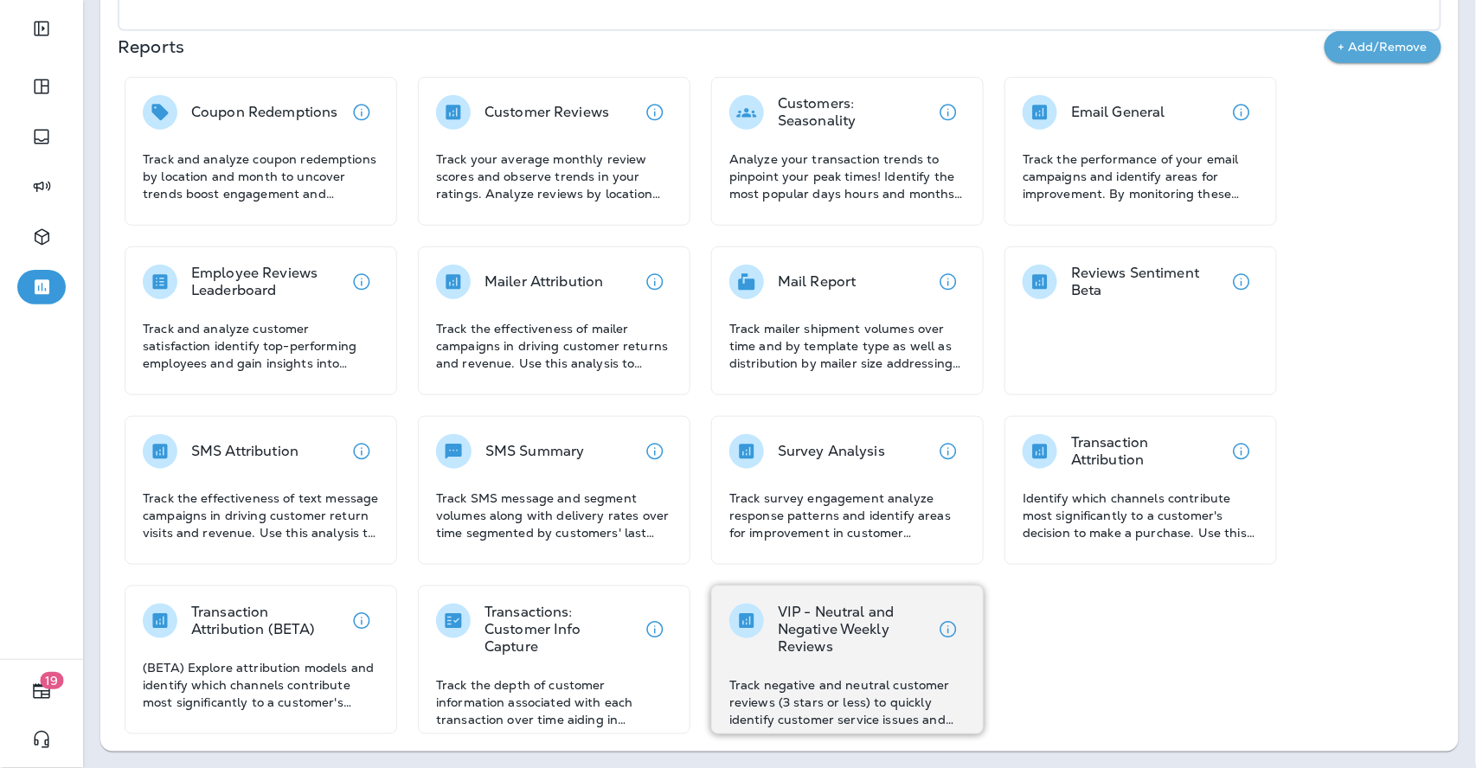
click at [819, 654] on p "VIP - Neutral and Negative Weekly Reviews" at bounding box center [854, 630] width 153 height 52
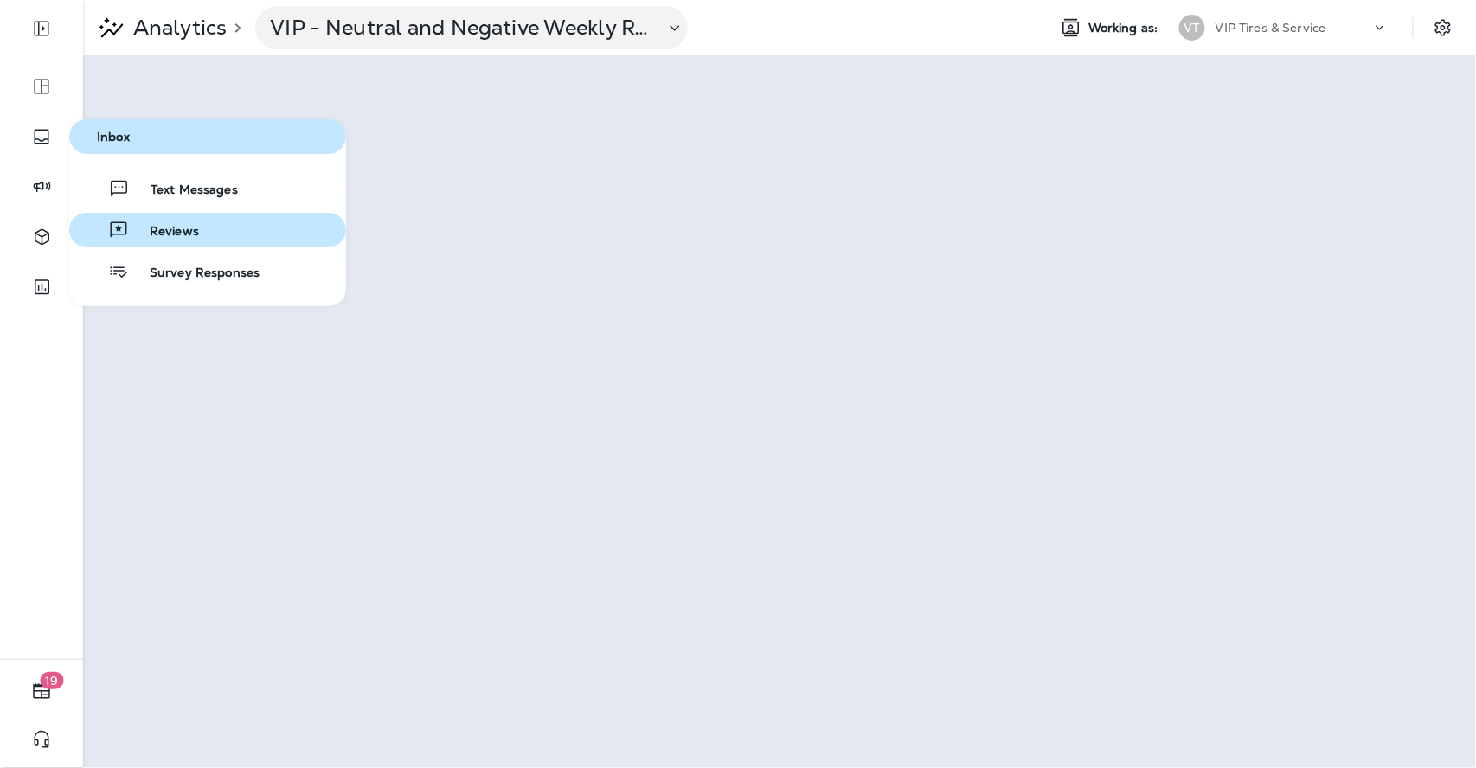
click at [144, 227] on span "Reviews" at bounding box center [164, 232] width 70 height 16
